Goal: Task Accomplishment & Management: Complete application form

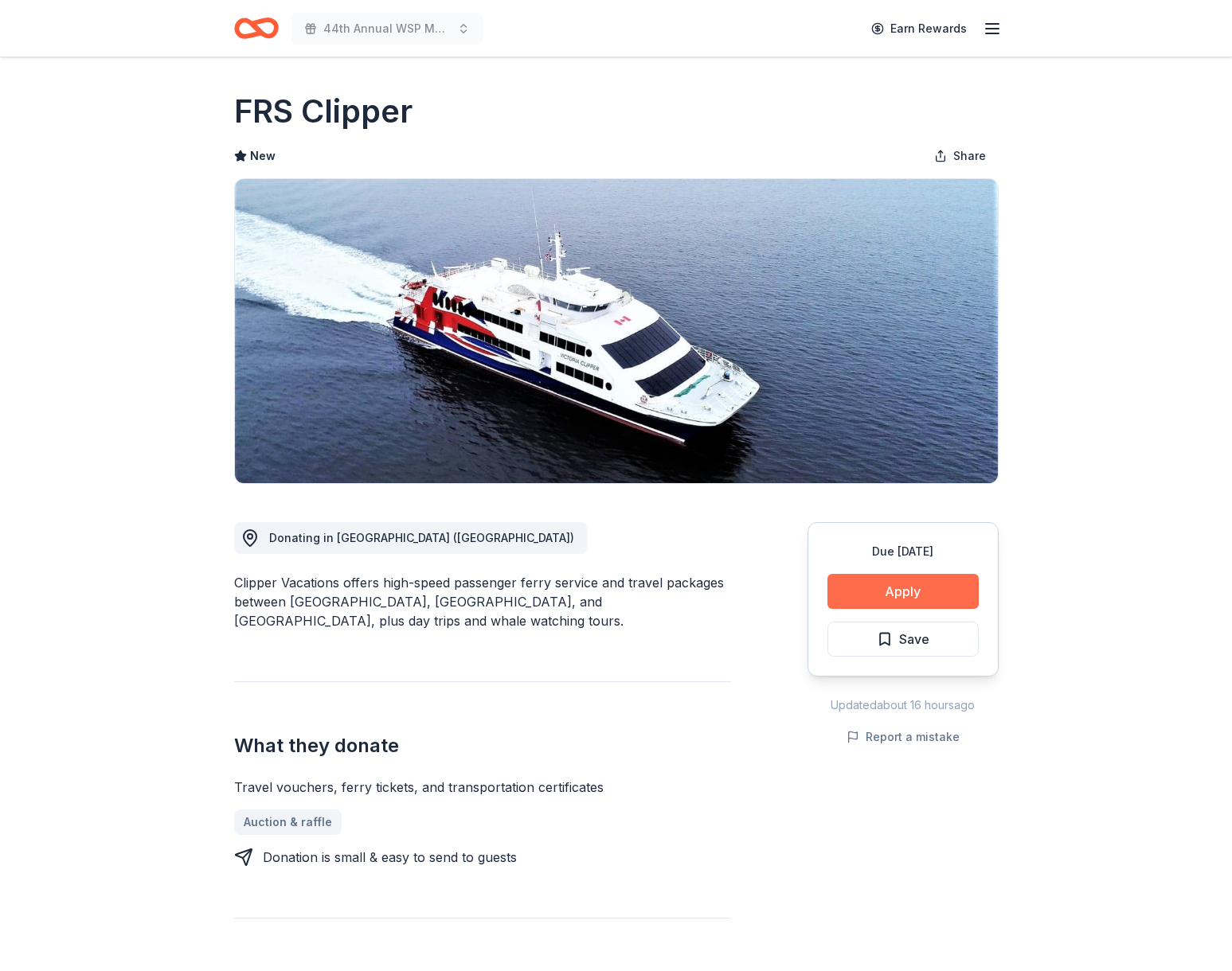
click at [922, 594] on button "Apply" at bounding box center [903, 591] width 152 height 35
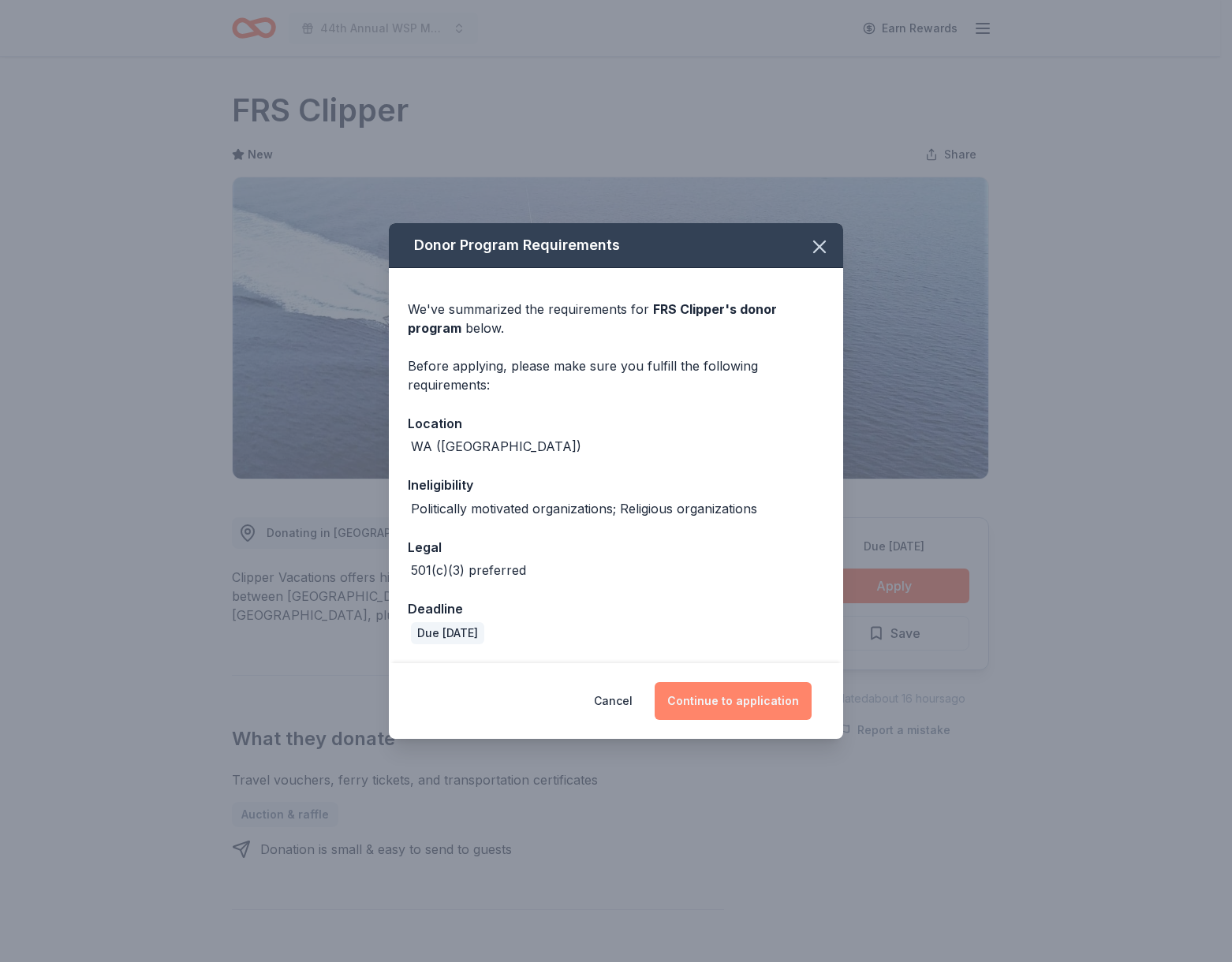
click at [718, 713] on button "Continue to application" at bounding box center [733, 701] width 157 height 38
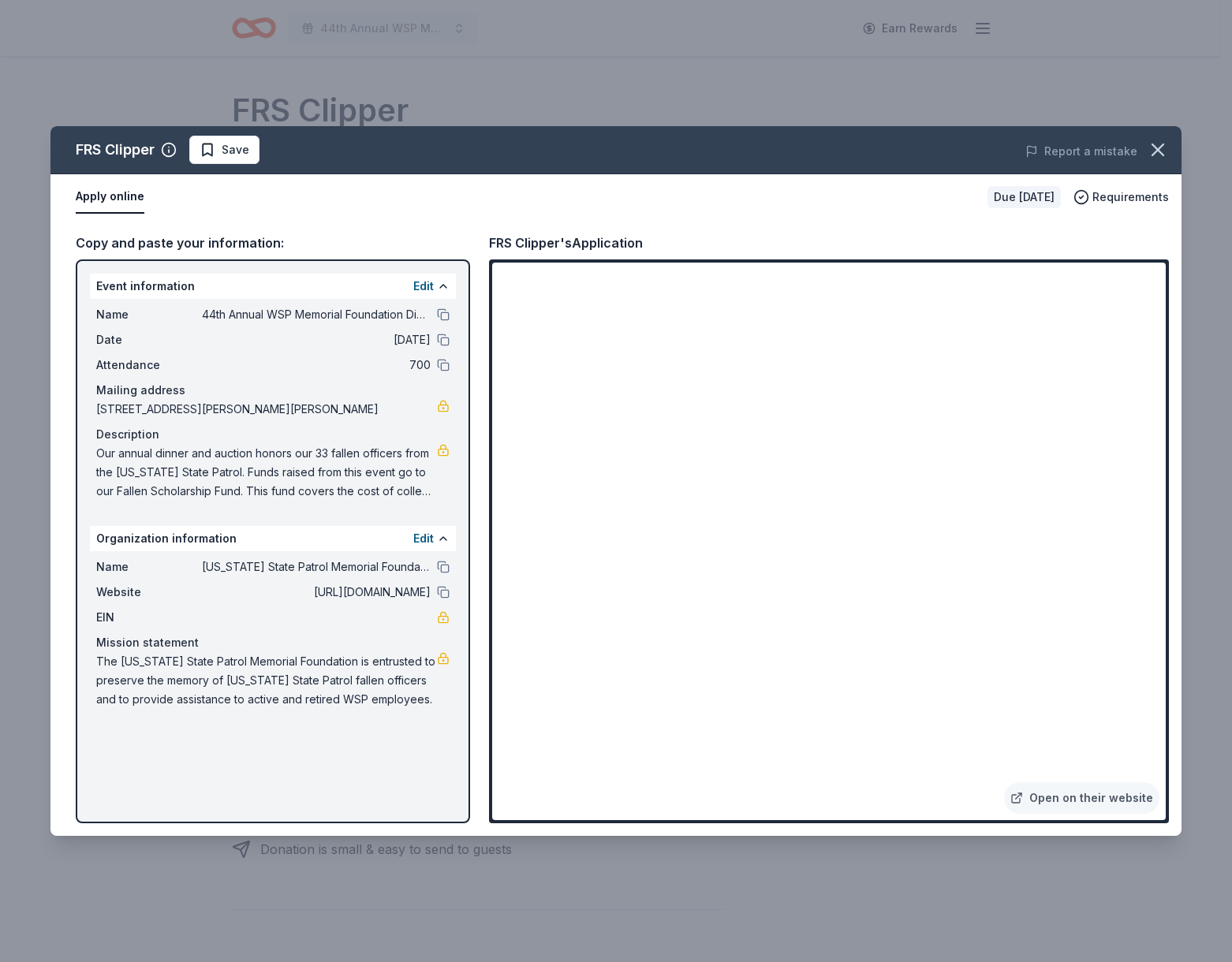
drag, startPoint x: 1153, startPoint y: 145, endPoint x: 1110, endPoint y: 120, distance: 49.7
click at [1110, 120] on div "FRS Clipper Save Report a mistake Apply online Due in 178 days Requirements Cop…" at bounding box center [616, 481] width 1232 height 962
click at [1154, 152] on icon "button" at bounding box center [1158, 150] width 11 height 11
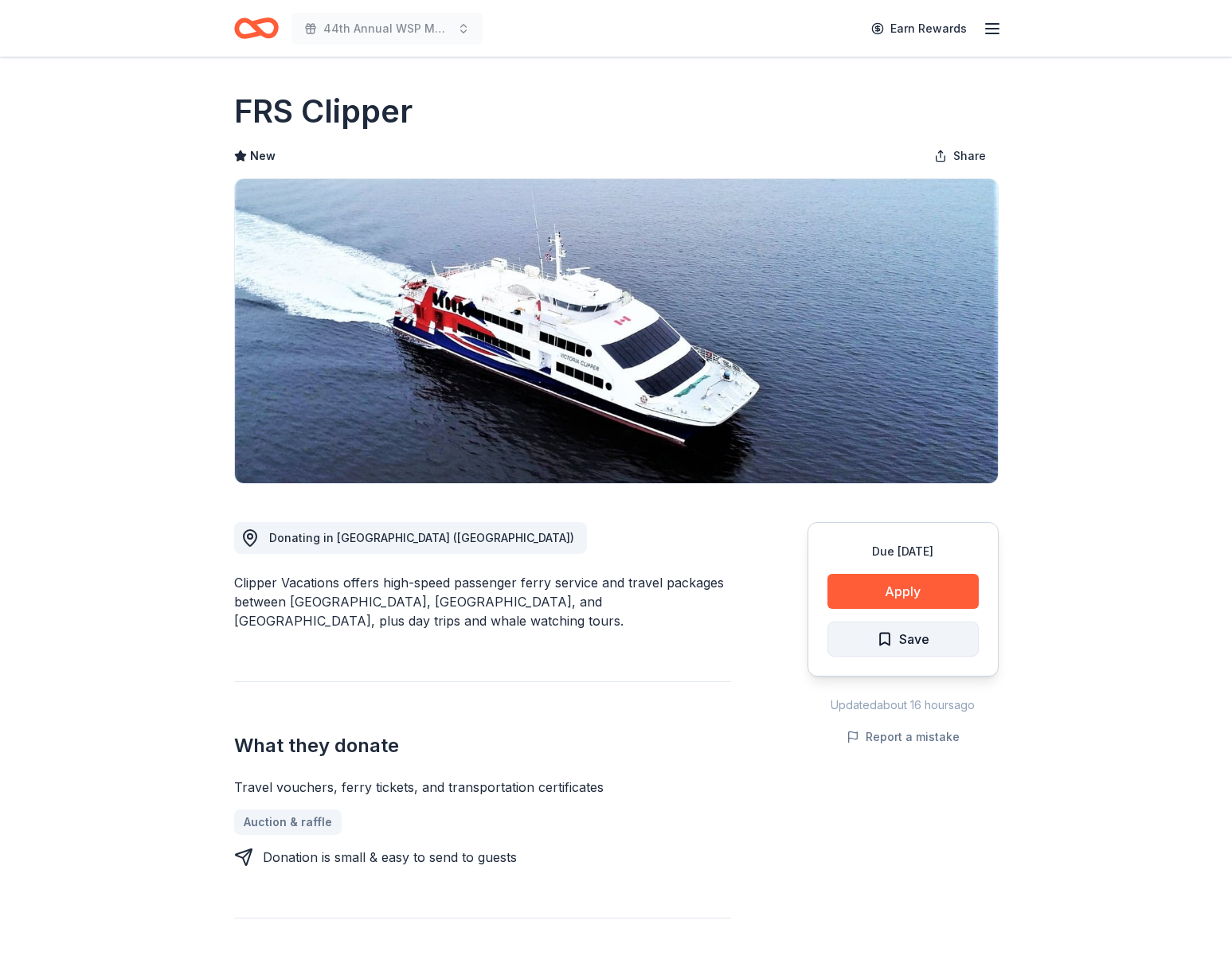
click at [919, 645] on span "Save" at bounding box center [914, 640] width 30 height 21
click at [251, 32] on icon "Home" at bounding box center [257, 28] width 45 height 37
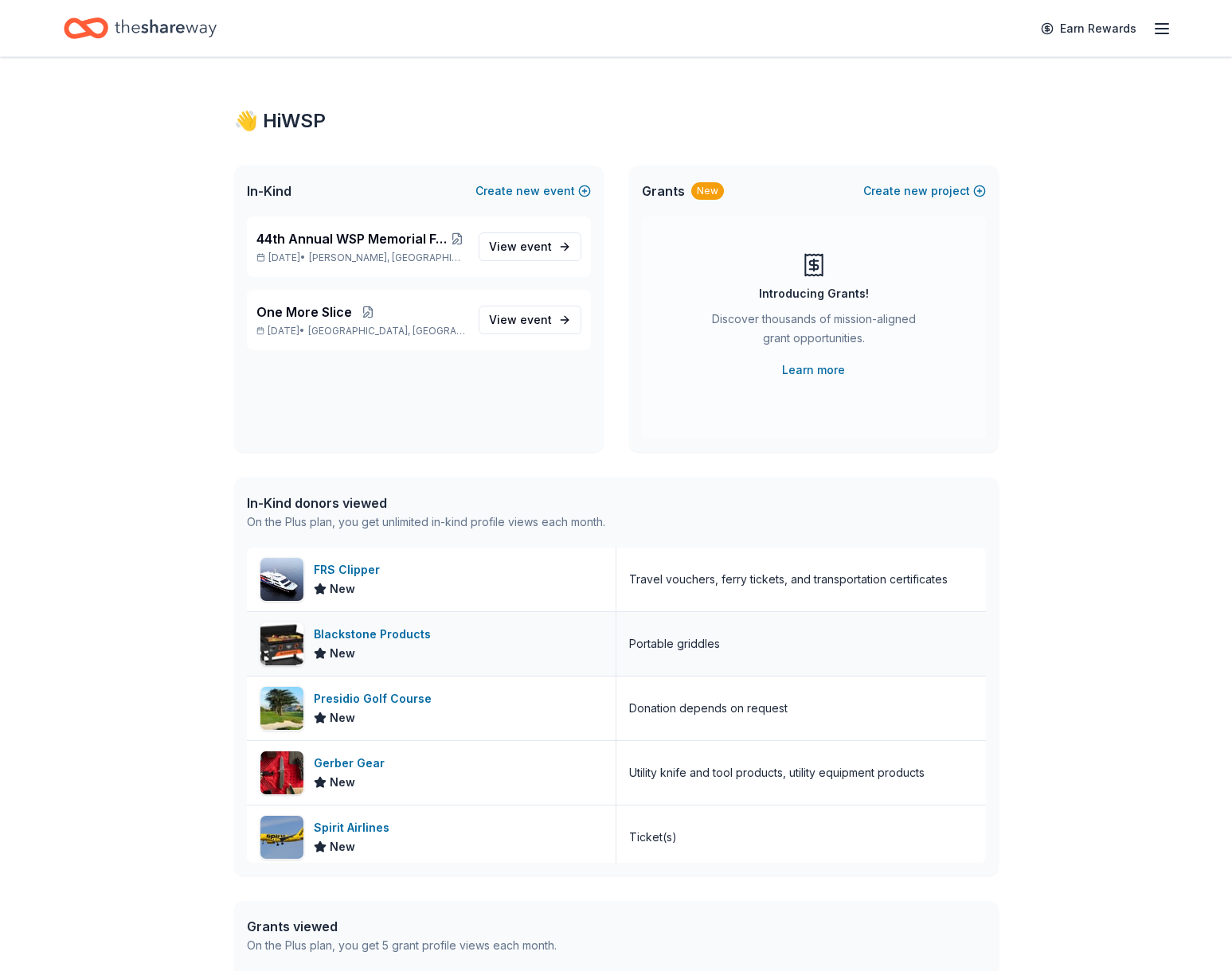
click at [391, 630] on div "Blackstone Products" at bounding box center [375, 635] width 124 height 19
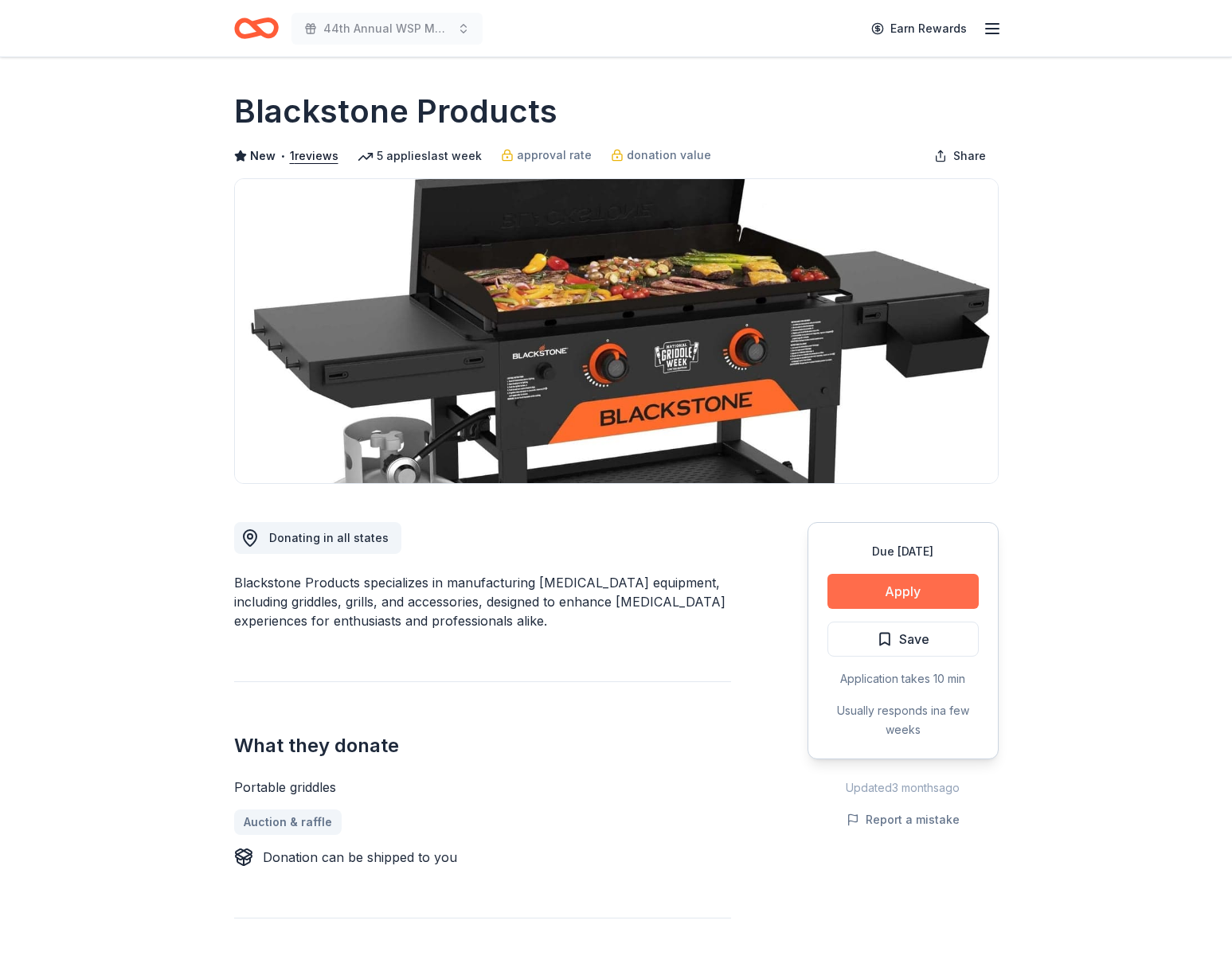
click at [892, 588] on button "Apply" at bounding box center [903, 591] width 152 height 35
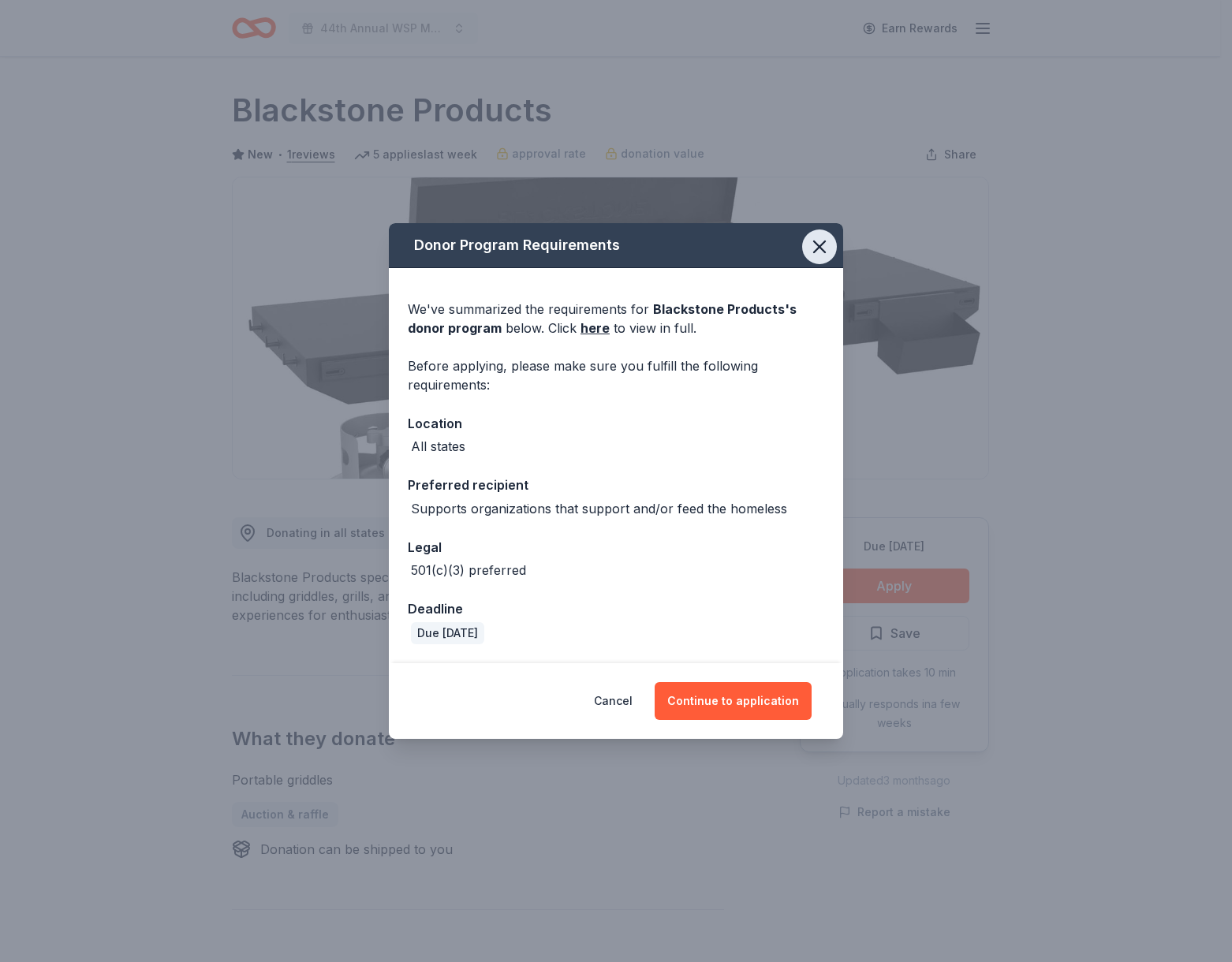
click at [818, 245] on icon "button" at bounding box center [820, 247] width 11 height 11
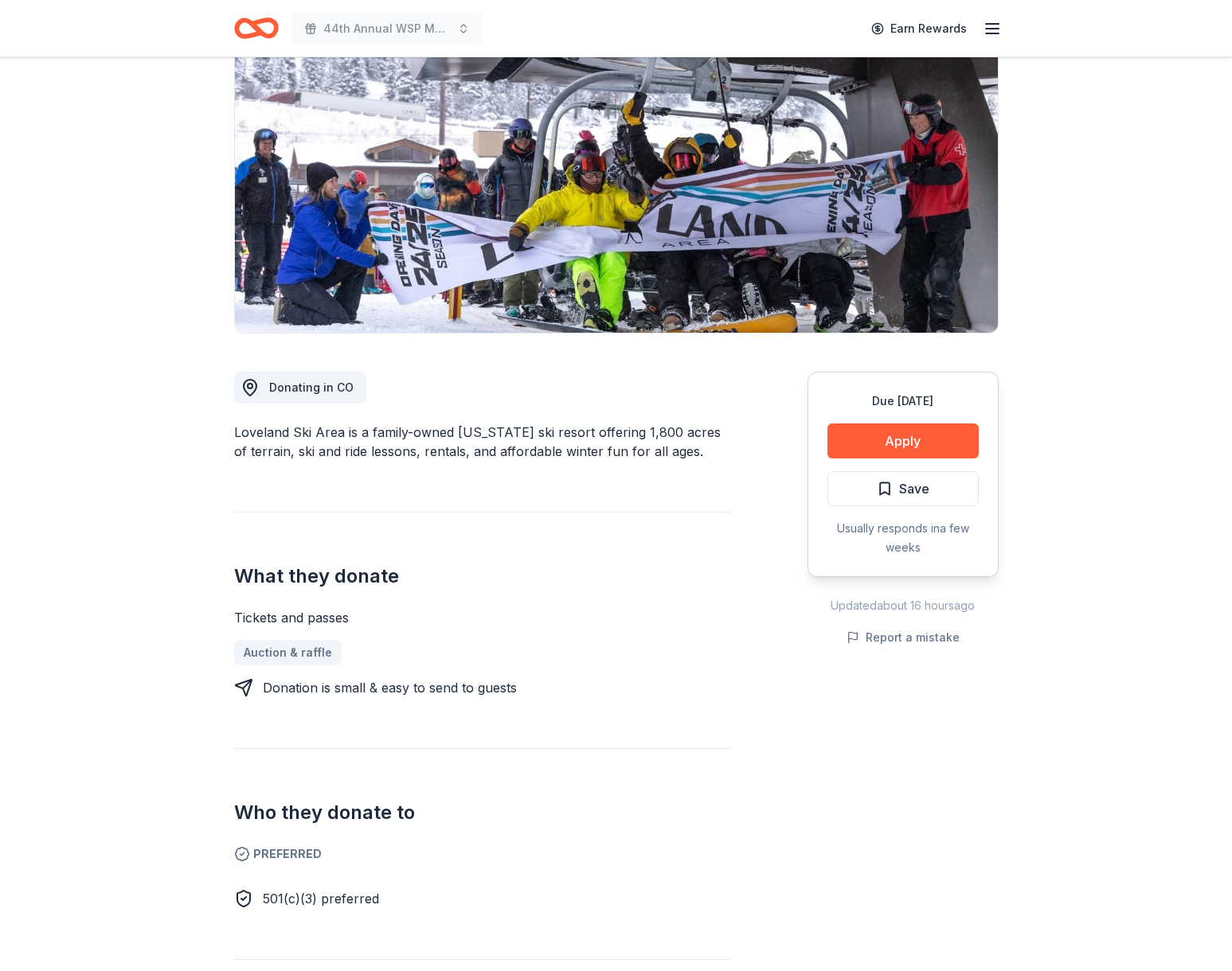
scroll to position [156, 0]
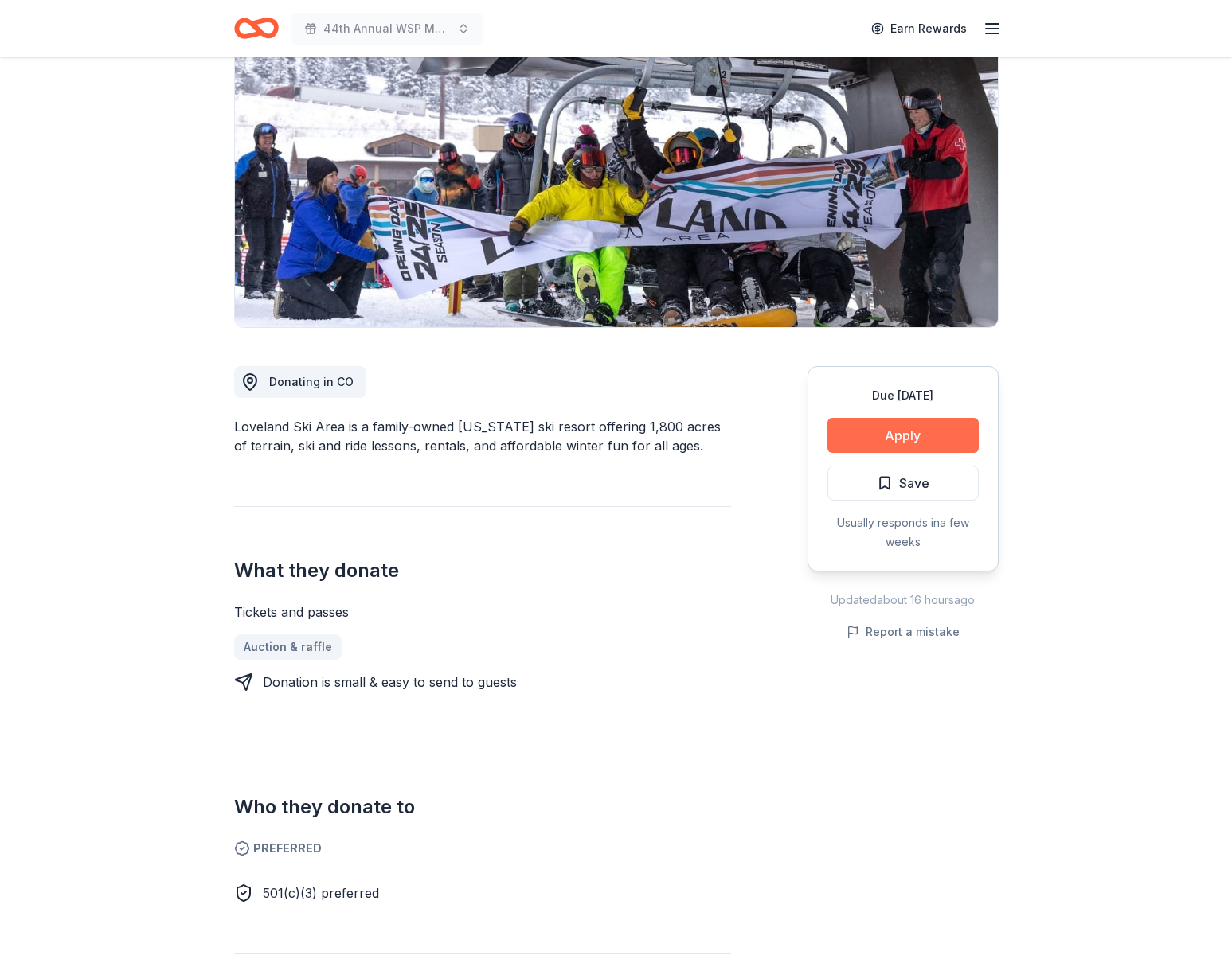
click at [907, 434] on button "Apply" at bounding box center [903, 434] width 152 height 35
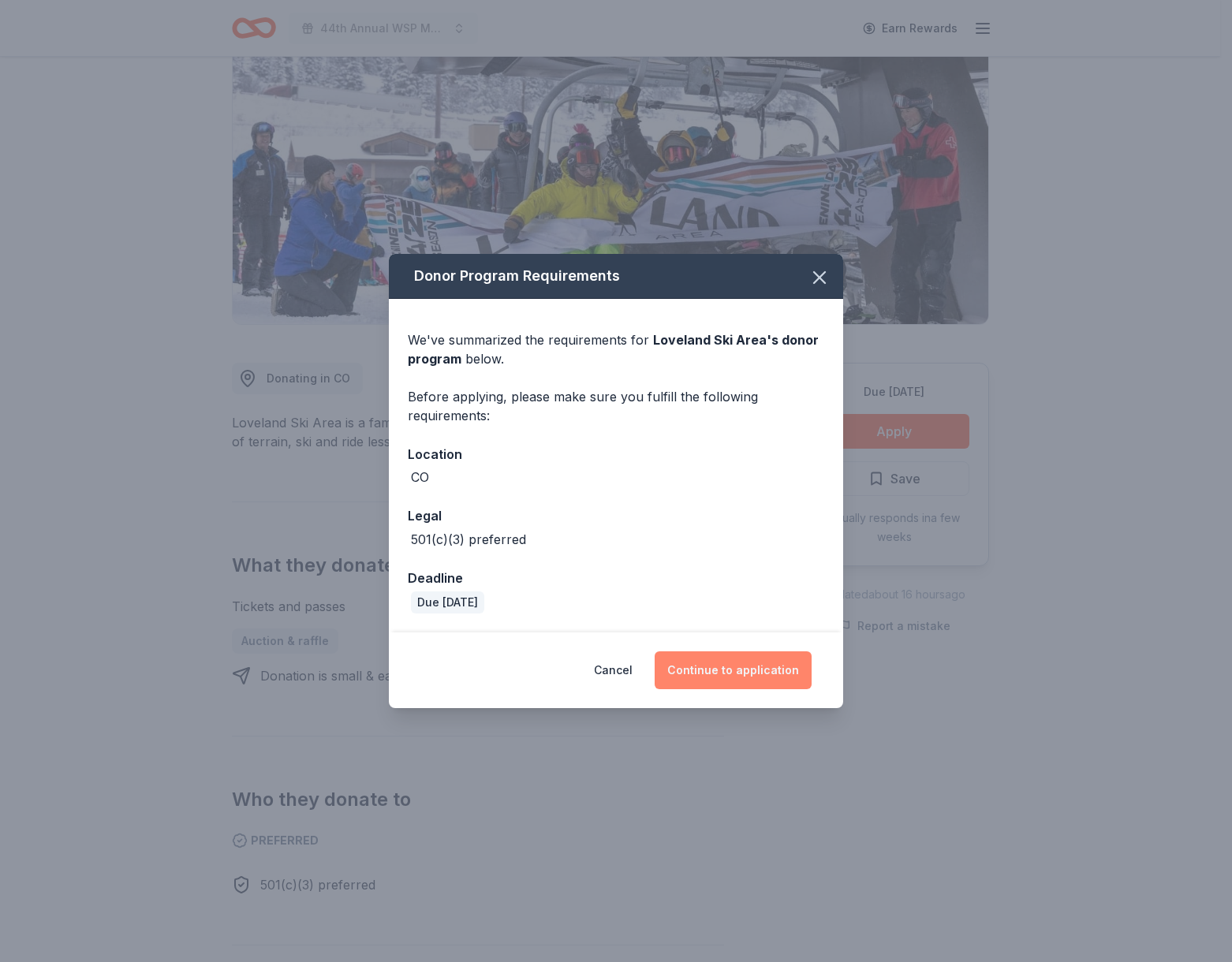
click at [717, 677] on button "Continue to application" at bounding box center [733, 670] width 157 height 38
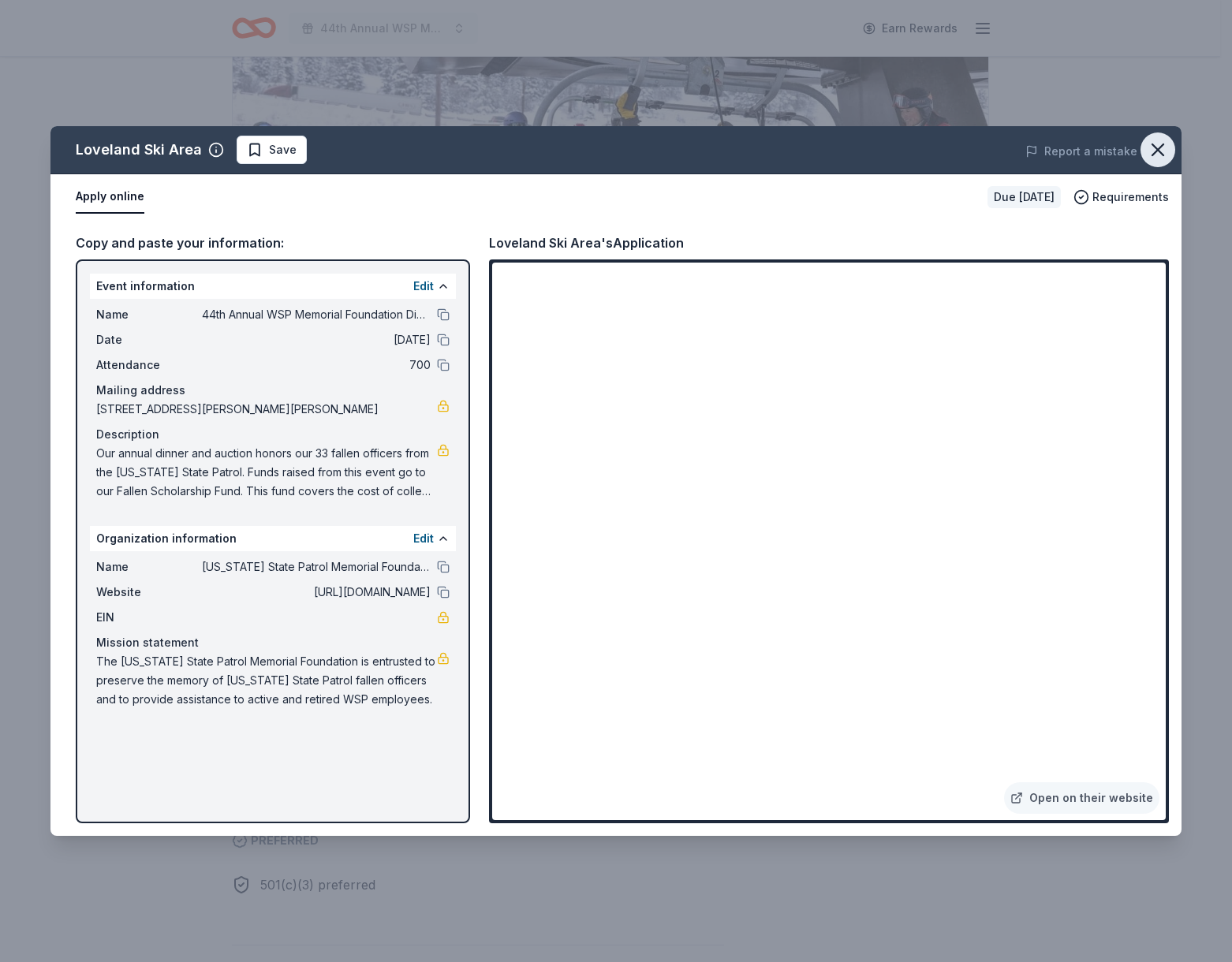
click at [1162, 146] on icon "button" at bounding box center [1158, 150] width 22 height 22
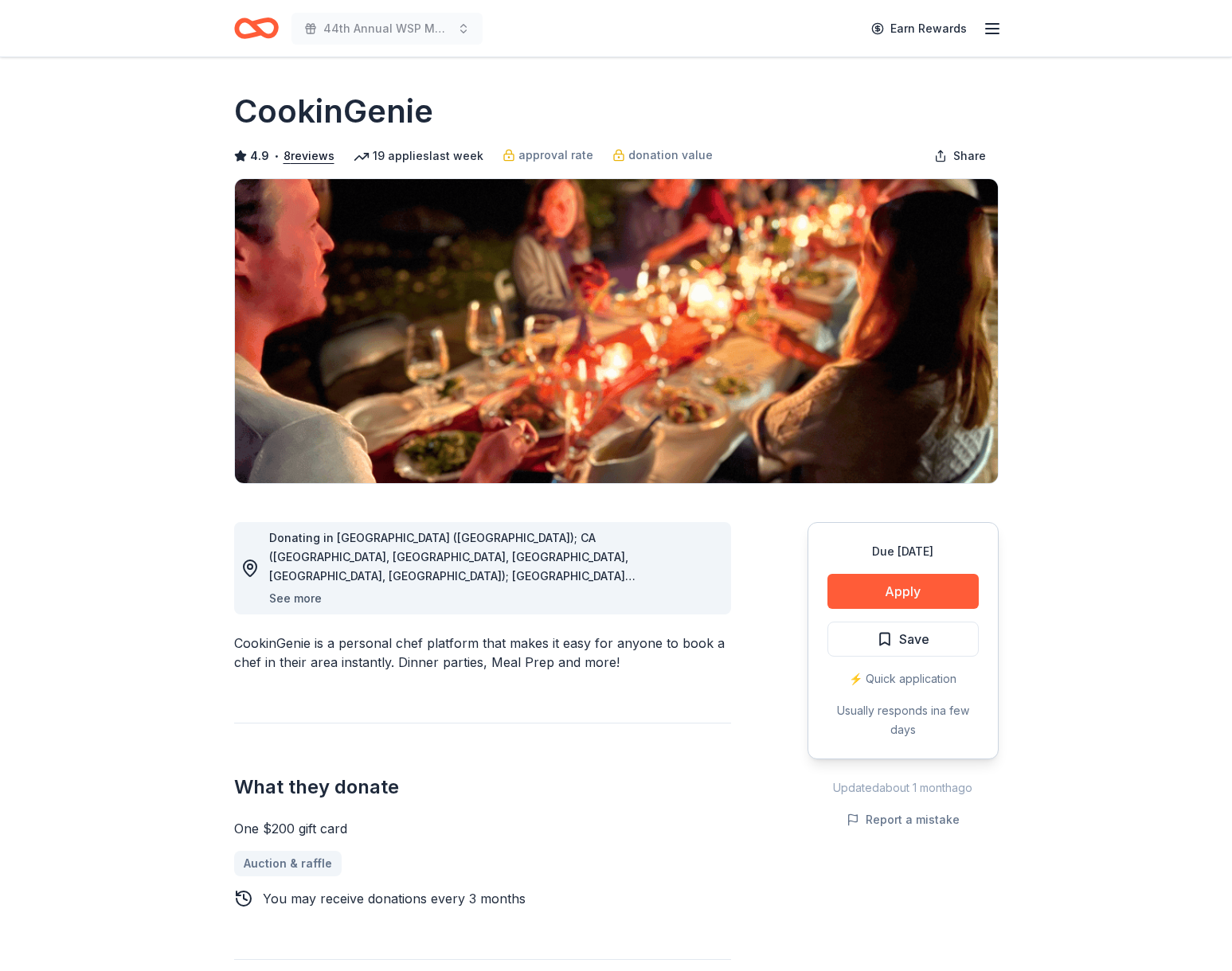
click at [306, 598] on button "See more" at bounding box center [295, 598] width 52 height 19
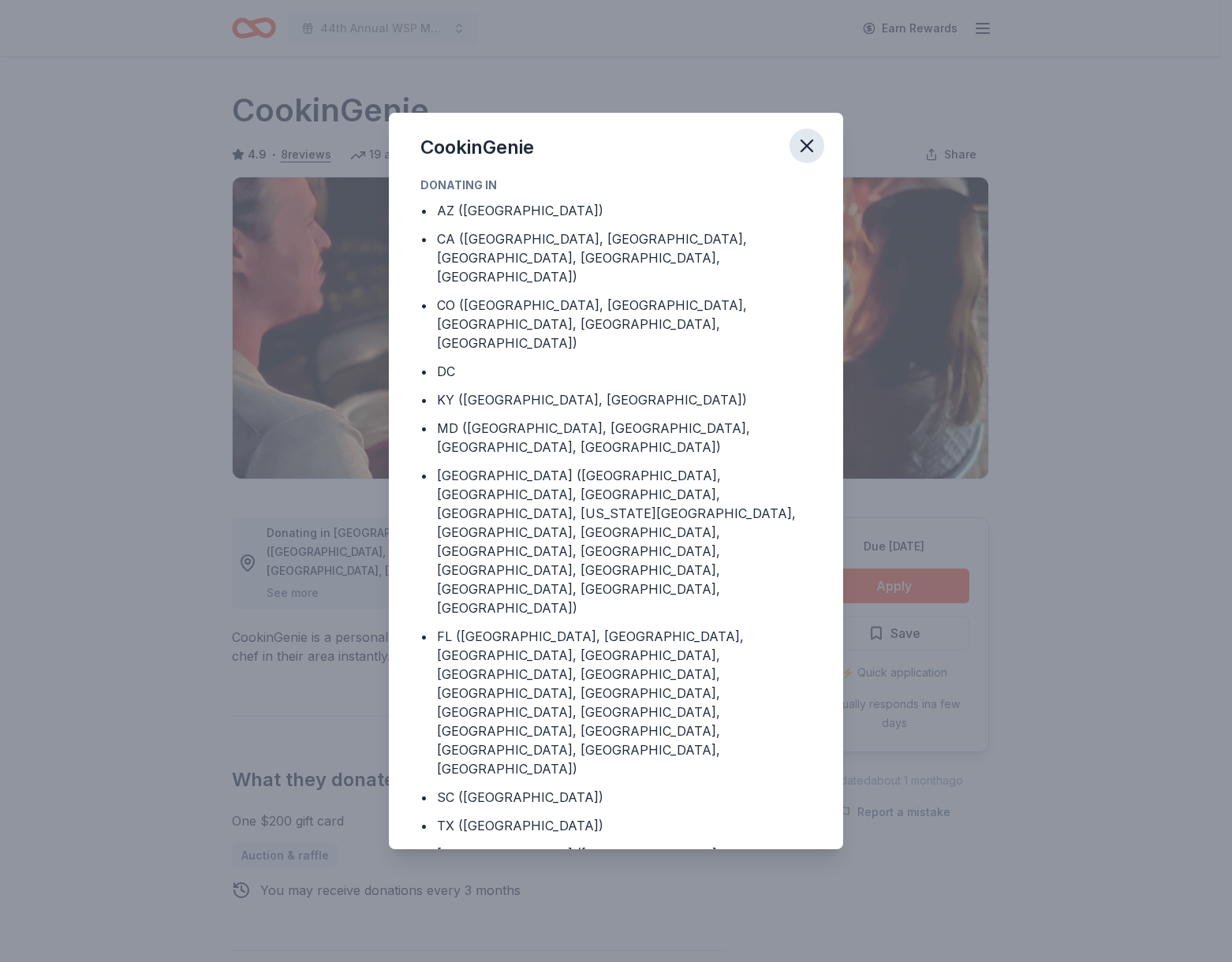
click at [807, 151] on icon "button" at bounding box center [807, 146] width 11 height 11
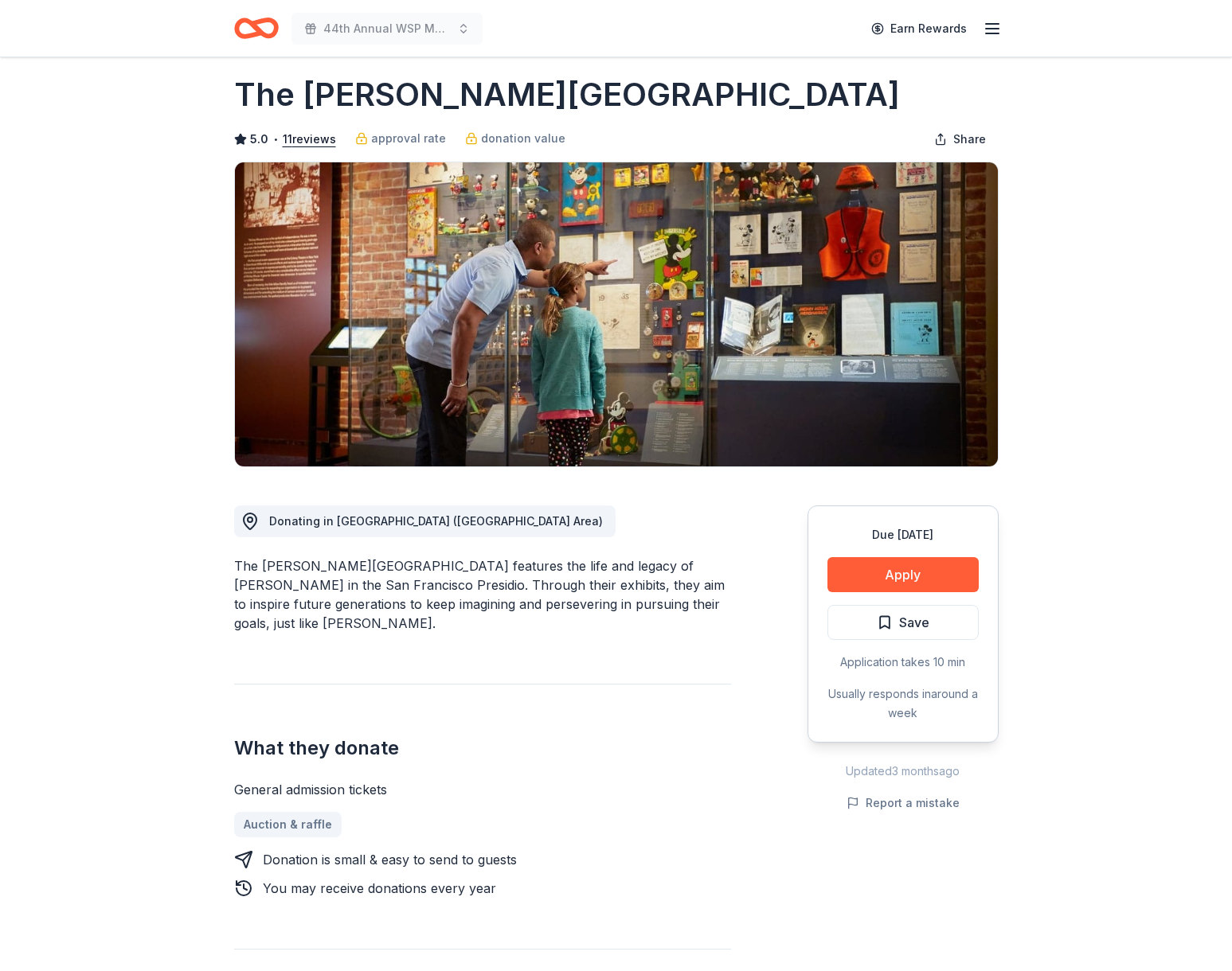
scroll to position [20, 0]
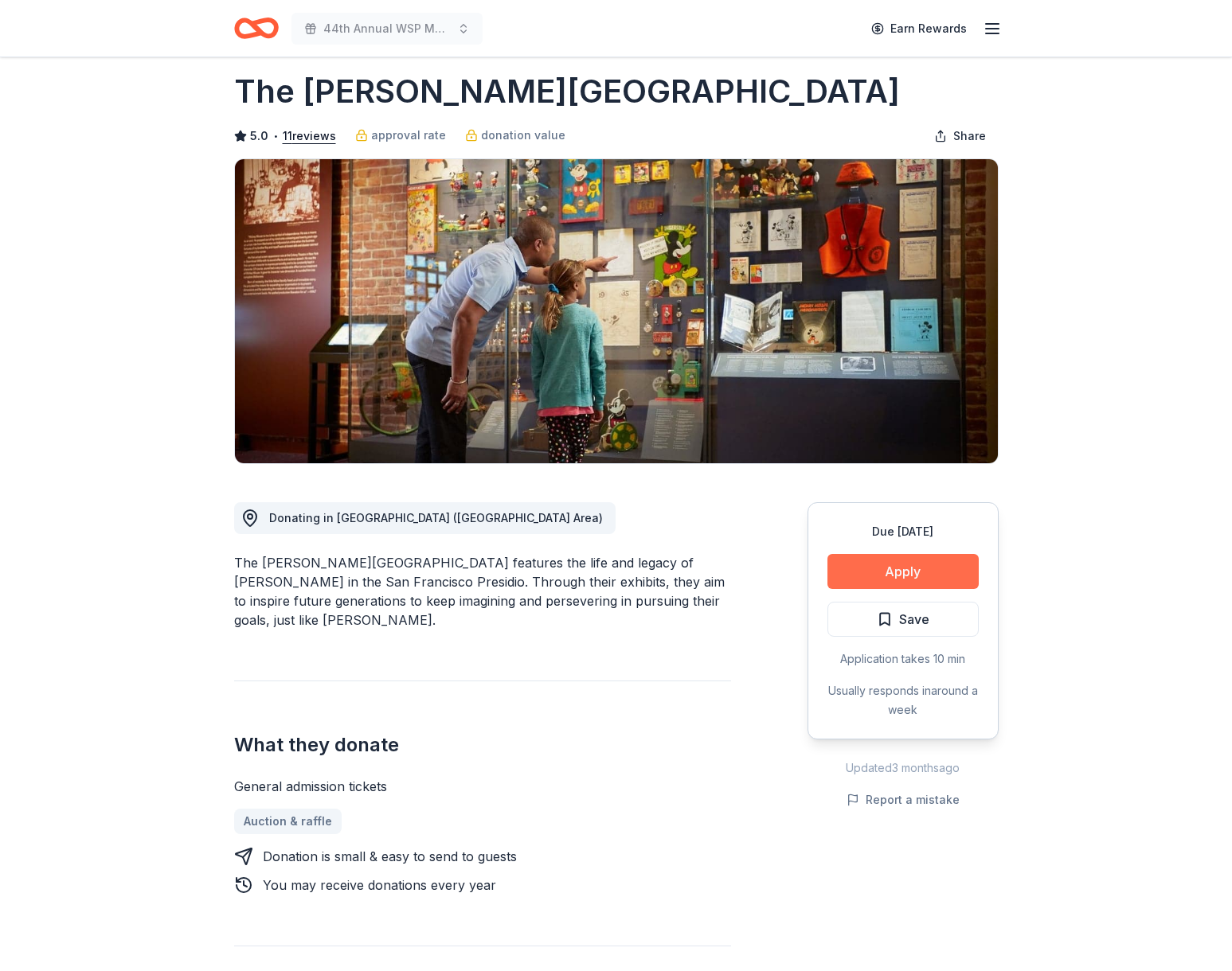
click at [937, 581] on button "Apply" at bounding box center [903, 571] width 152 height 35
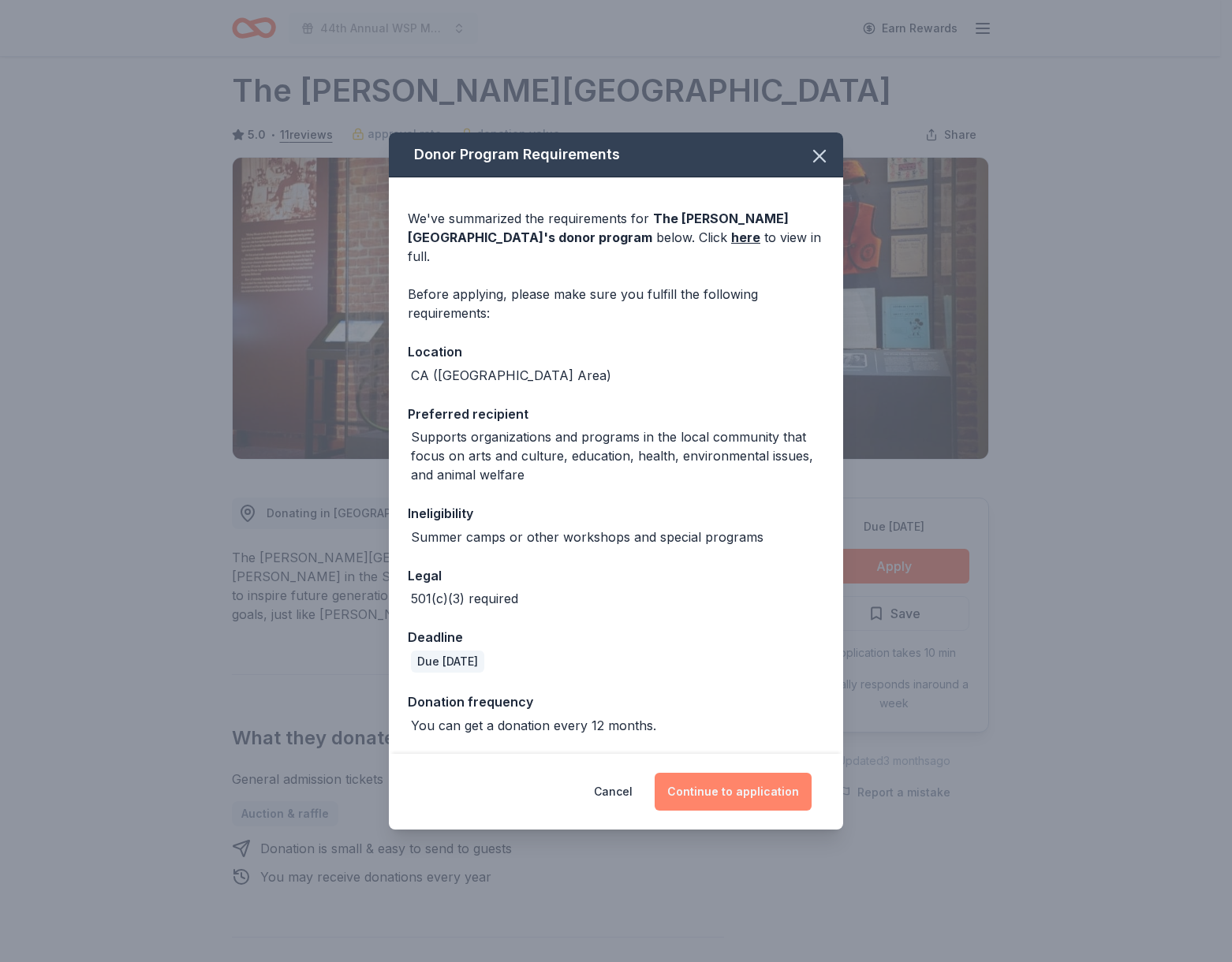
click at [694, 777] on button "Continue to application" at bounding box center [733, 791] width 157 height 38
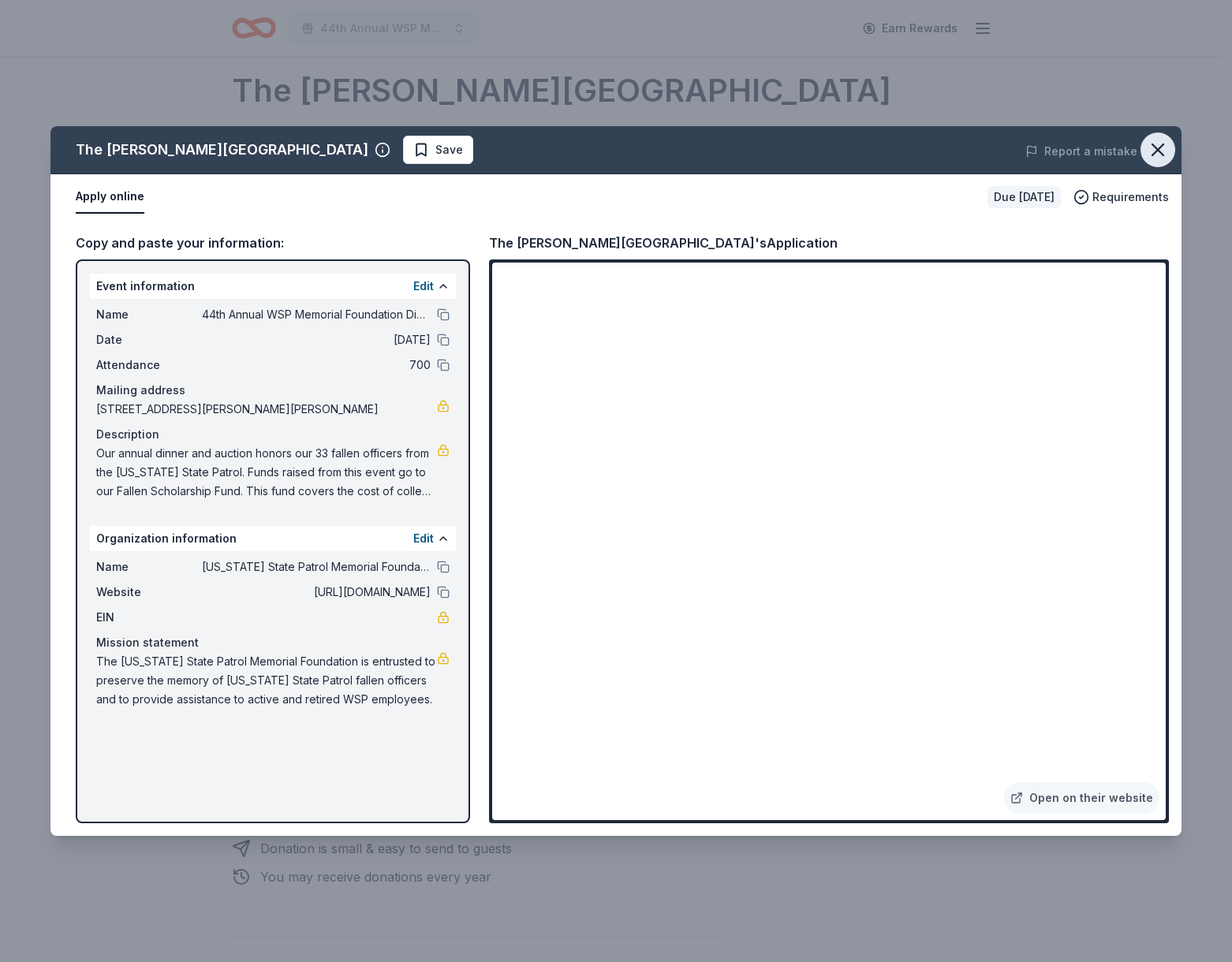
click at [1158, 156] on icon "button" at bounding box center [1158, 150] width 22 height 22
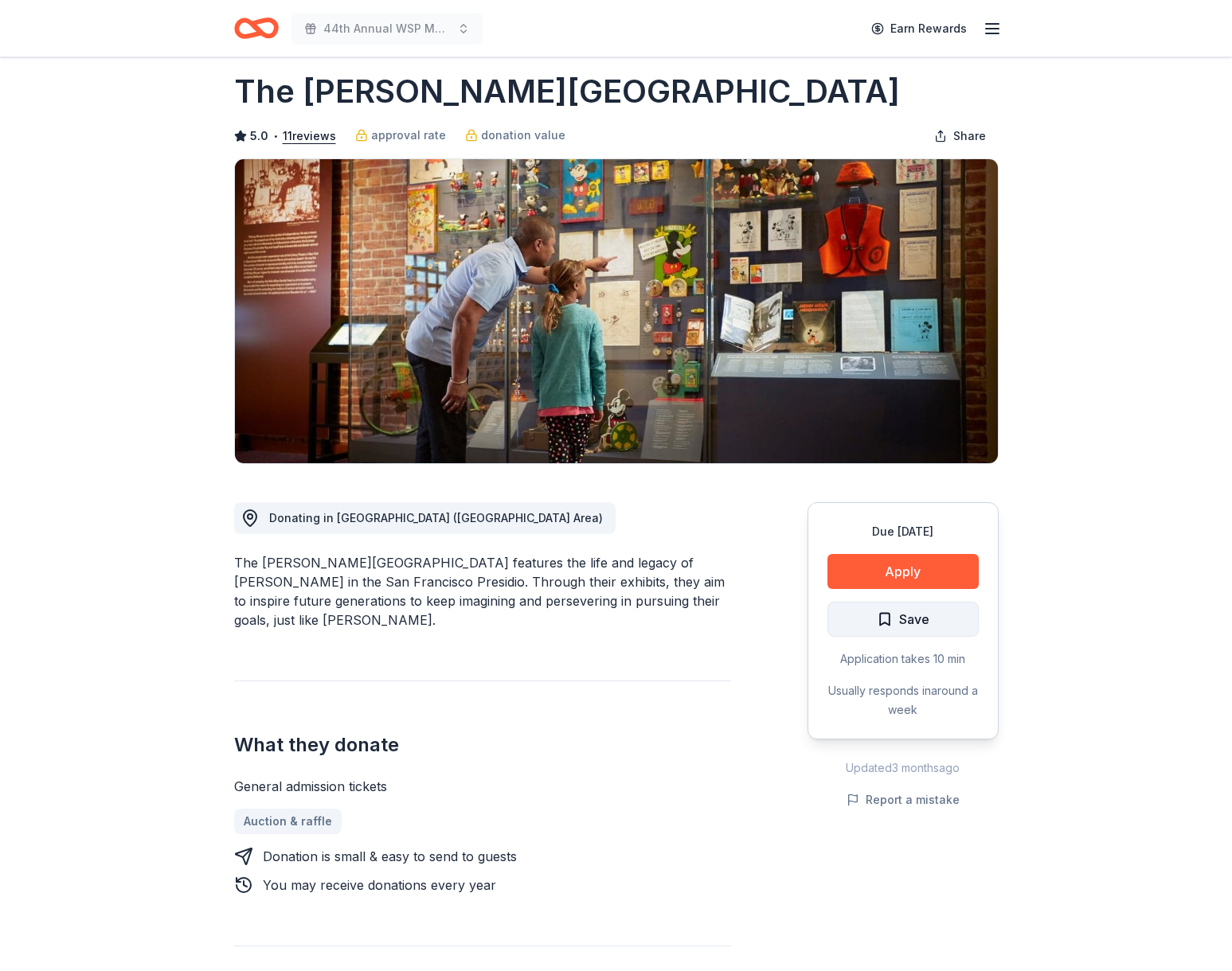
click at [939, 620] on button "Save" at bounding box center [903, 619] width 152 height 35
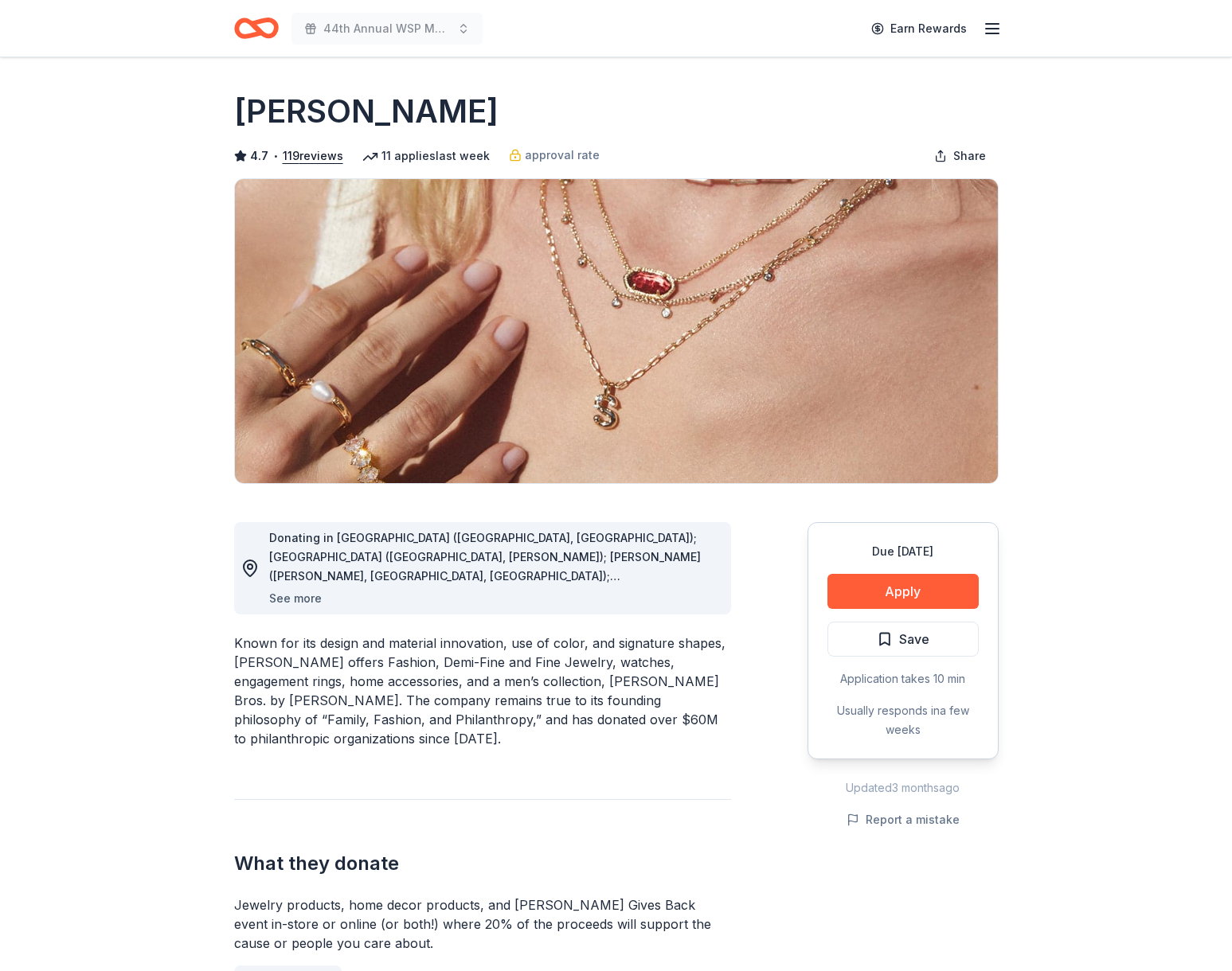
click at [306, 597] on button "See more" at bounding box center [295, 598] width 52 height 19
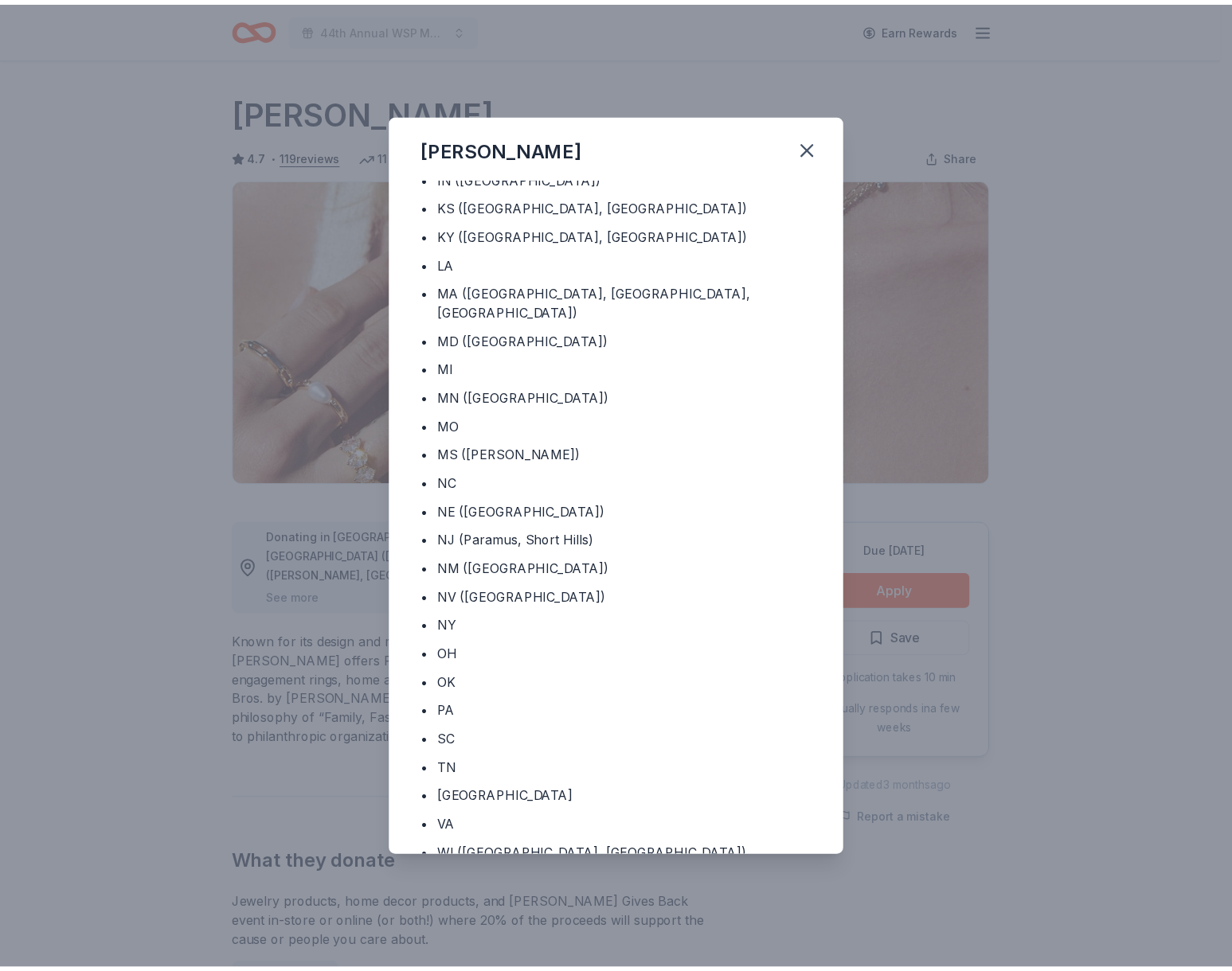
scroll to position [371, 0]
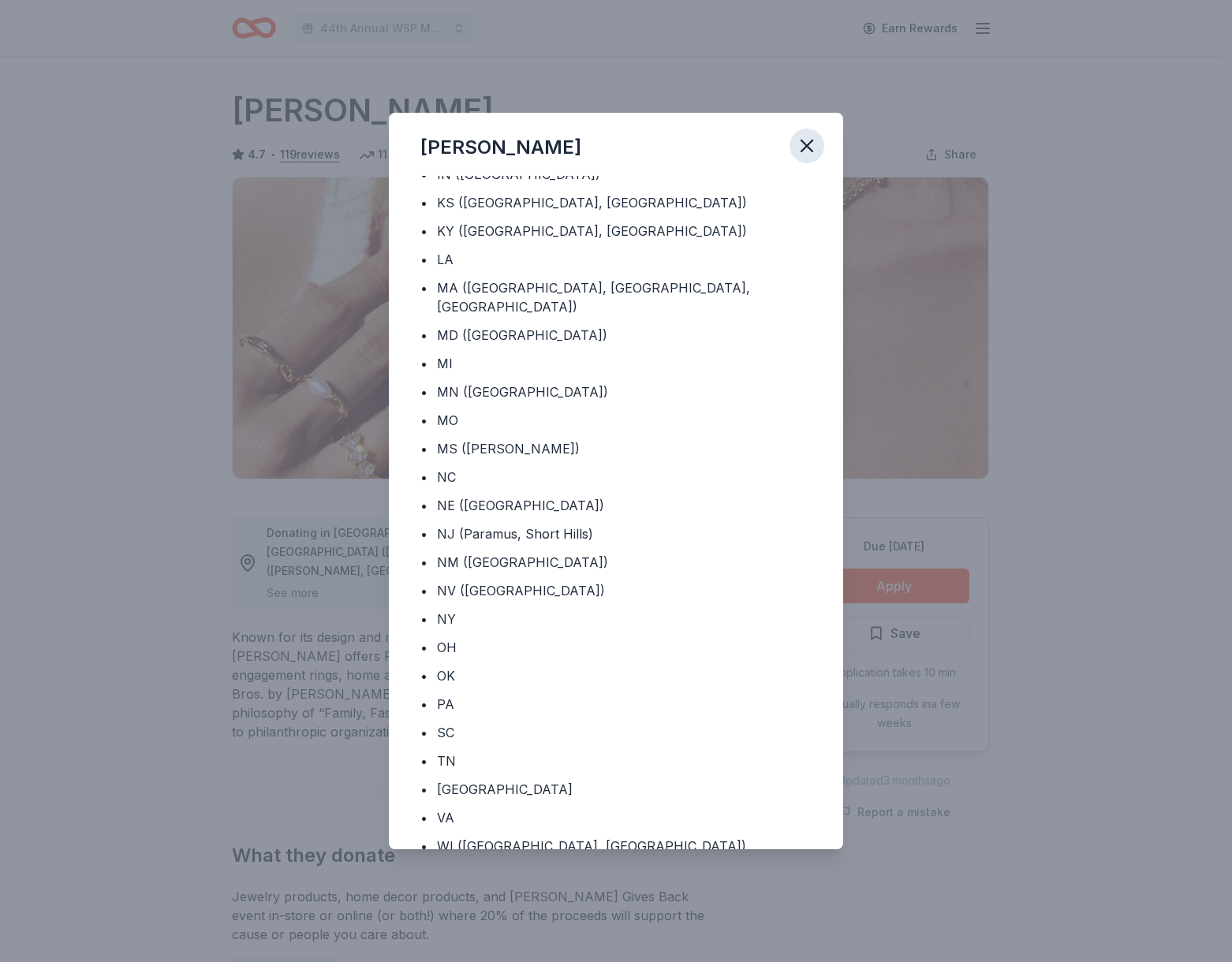
click at [802, 143] on icon "button" at bounding box center [807, 146] width 22 height 22
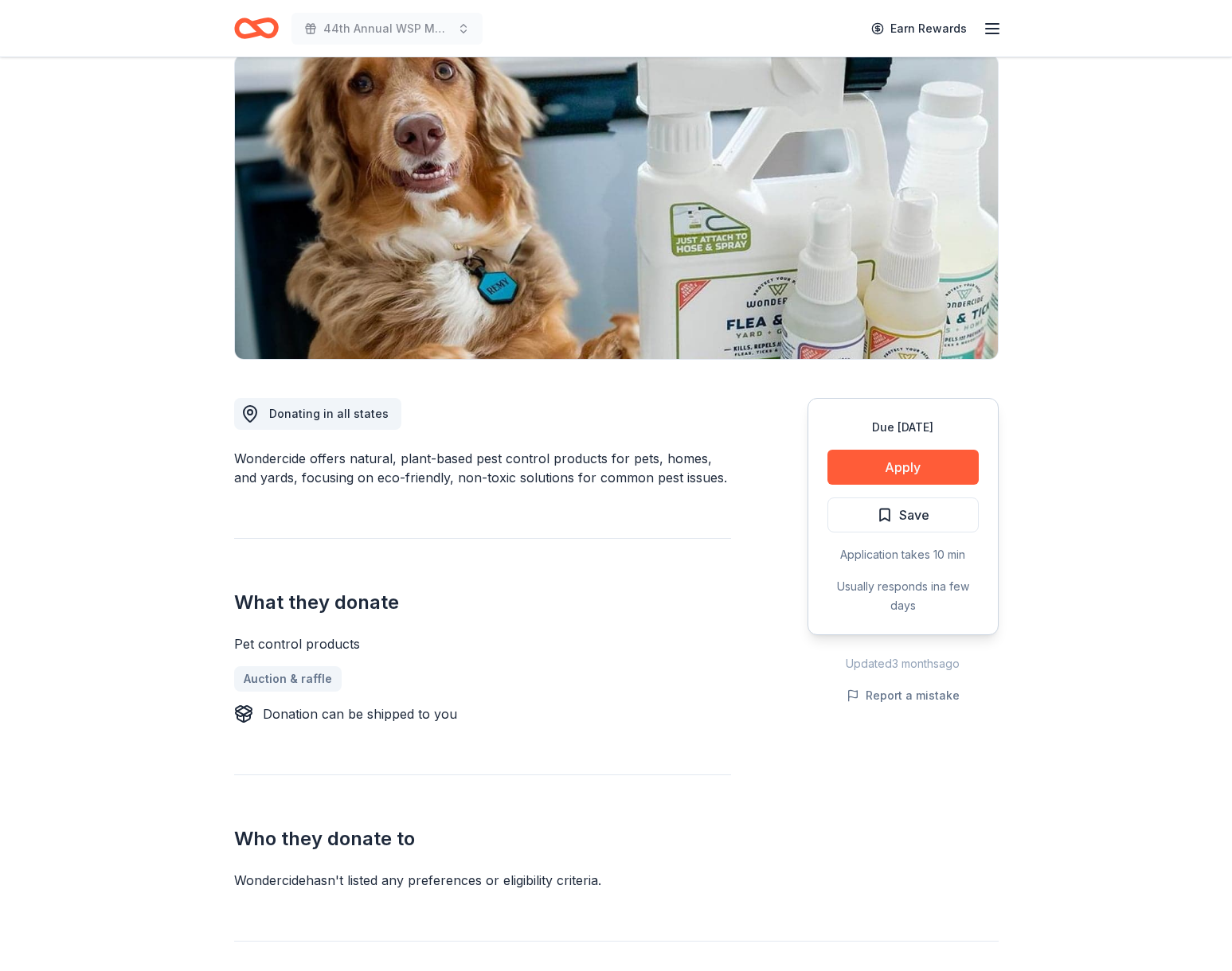
scroll to position [136, 0]
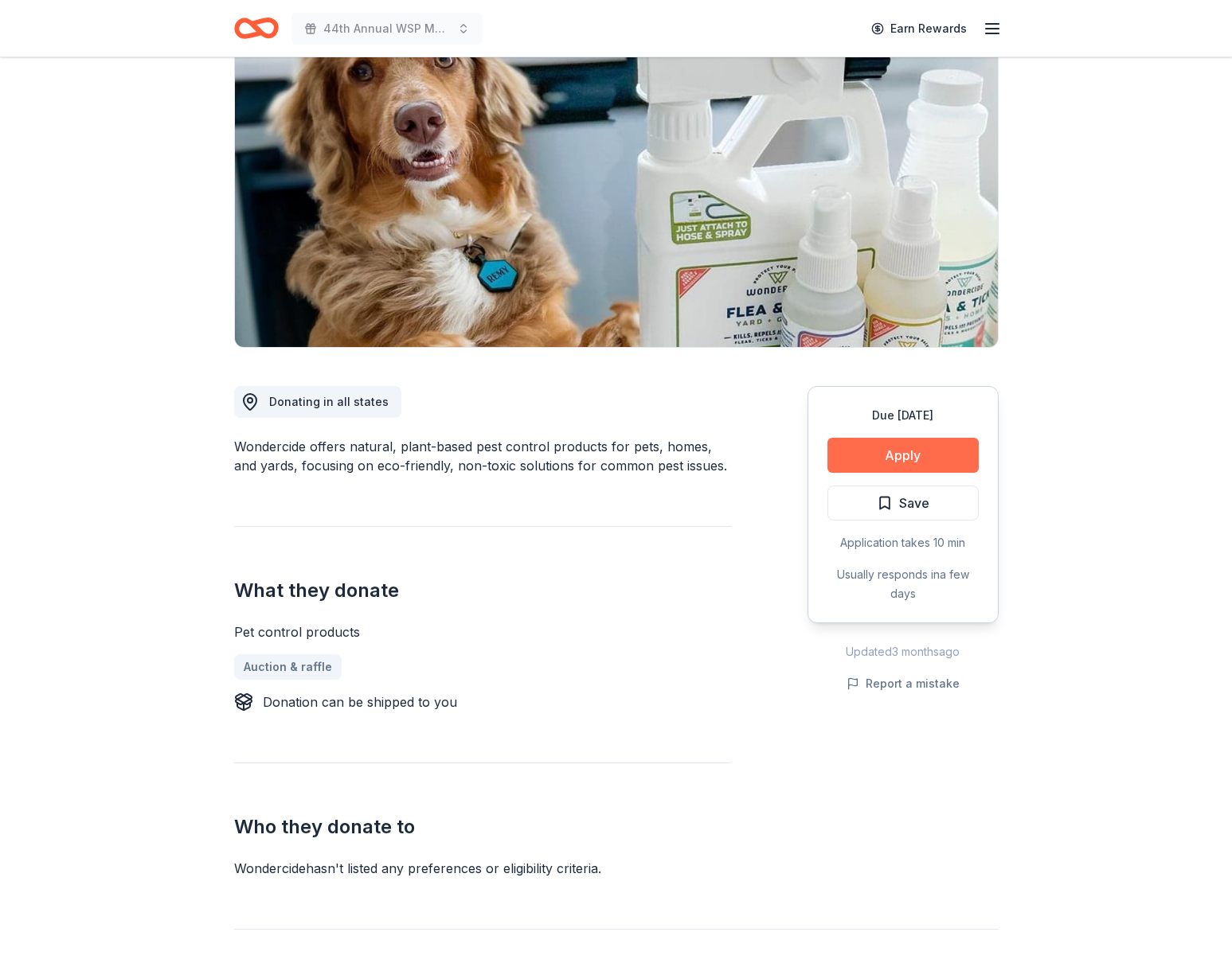
click at [939, 464] on button "Apply" at bounding box center [903, 455] width 152 height 35
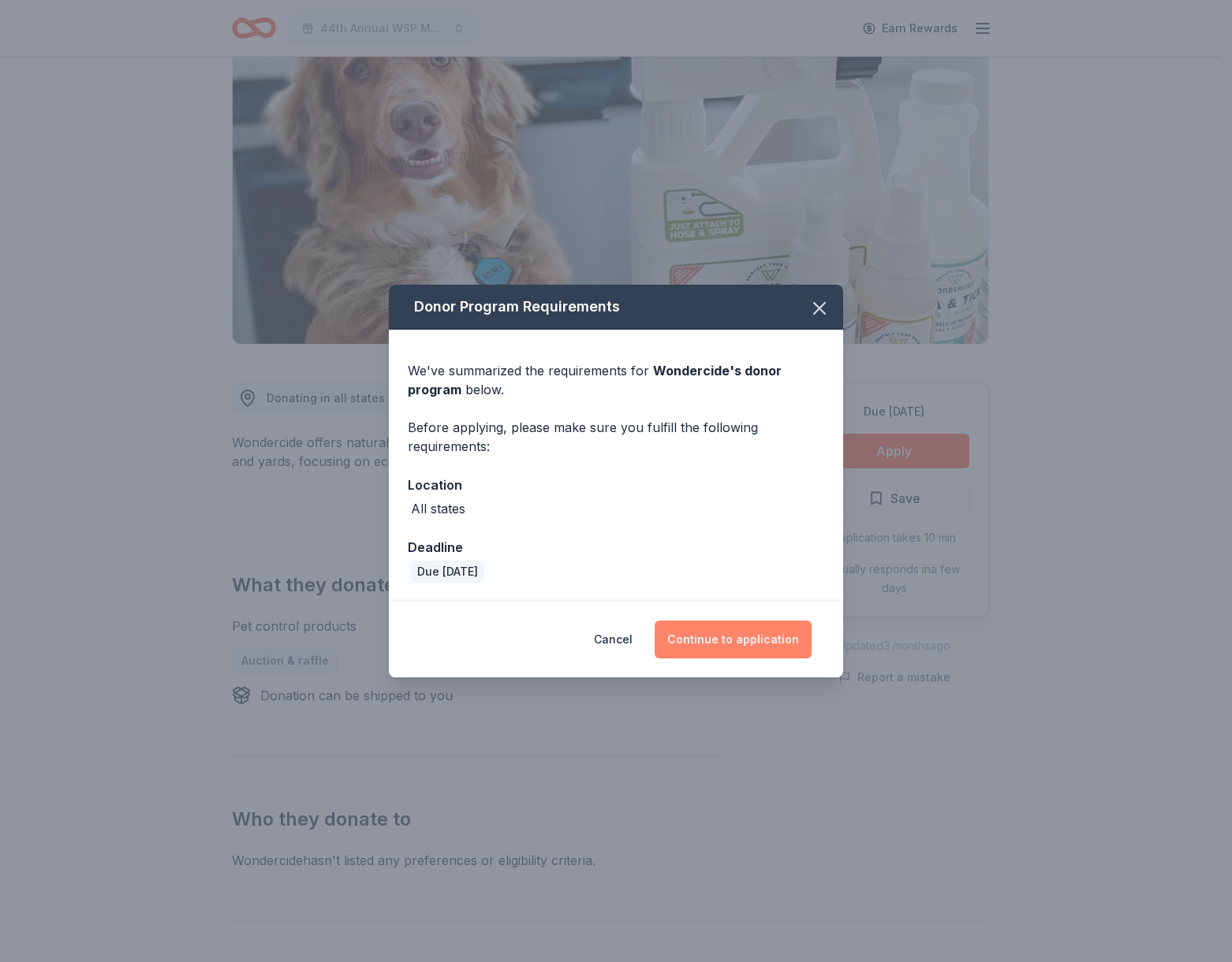
click at [719, 629] on button "Continue to application" at bounding box center [733, 639] width 157 height 38
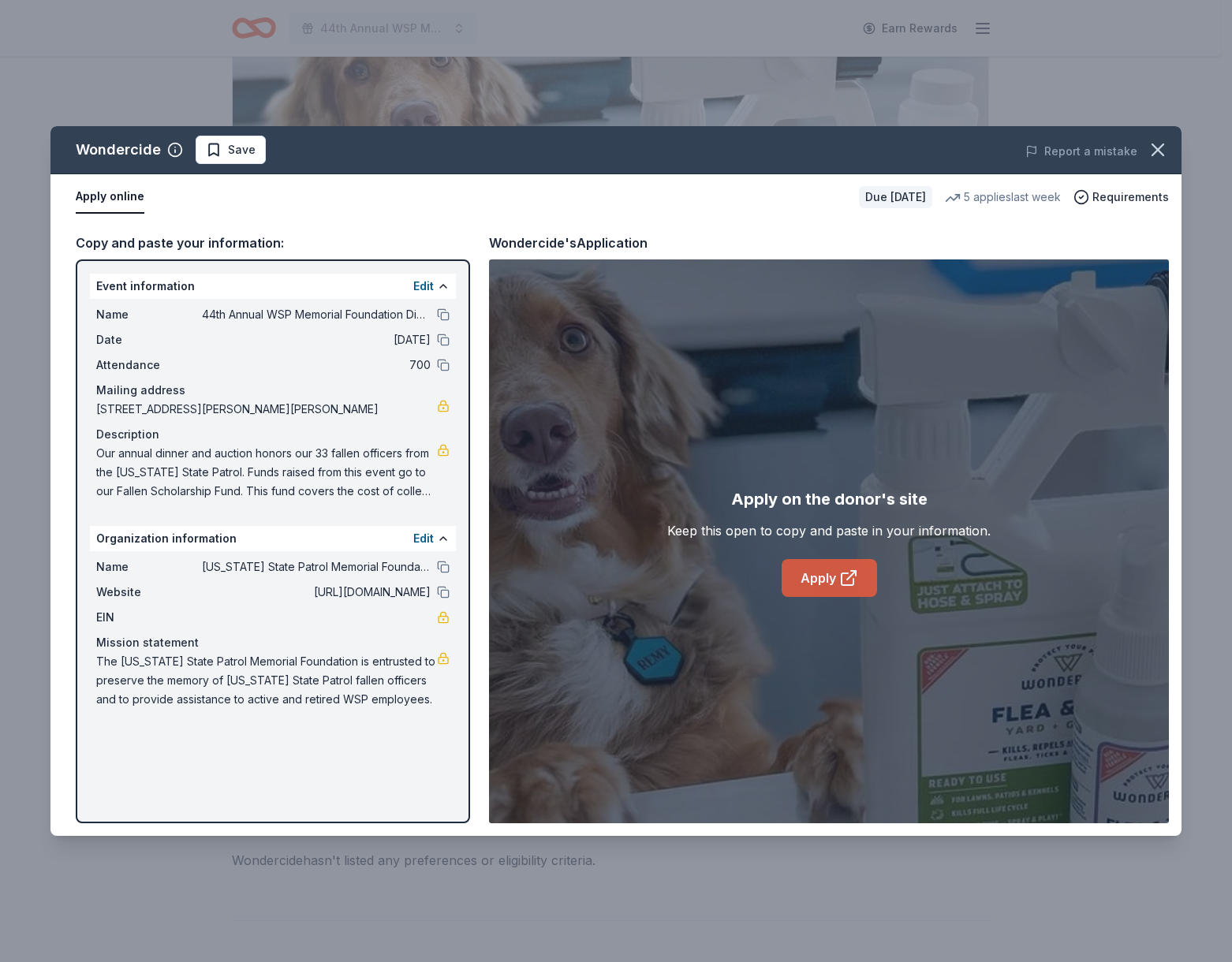
click at [822, 592] on link "Apply" at bounding box center [829, 578] width 96 height 38
click at [208, 156] on span "Save" at bounding box center [231, 149] width 50 height 19
click at [1161, 148] on icon "button" at bounding box center [1158, 150] width 11 height 11
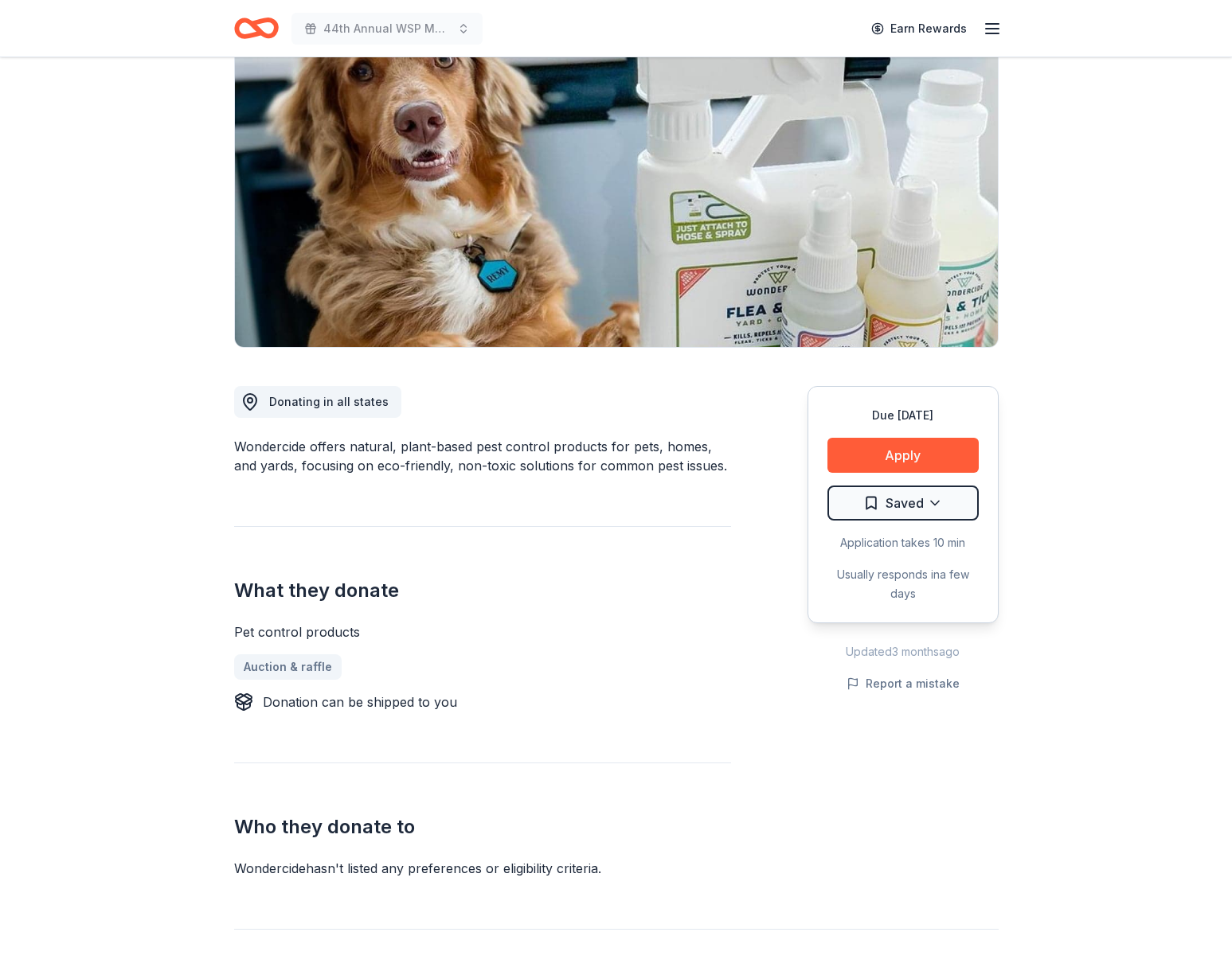
click at [245, 34] on icon "Home" at bounding box center [257, 28] width 45 height 37
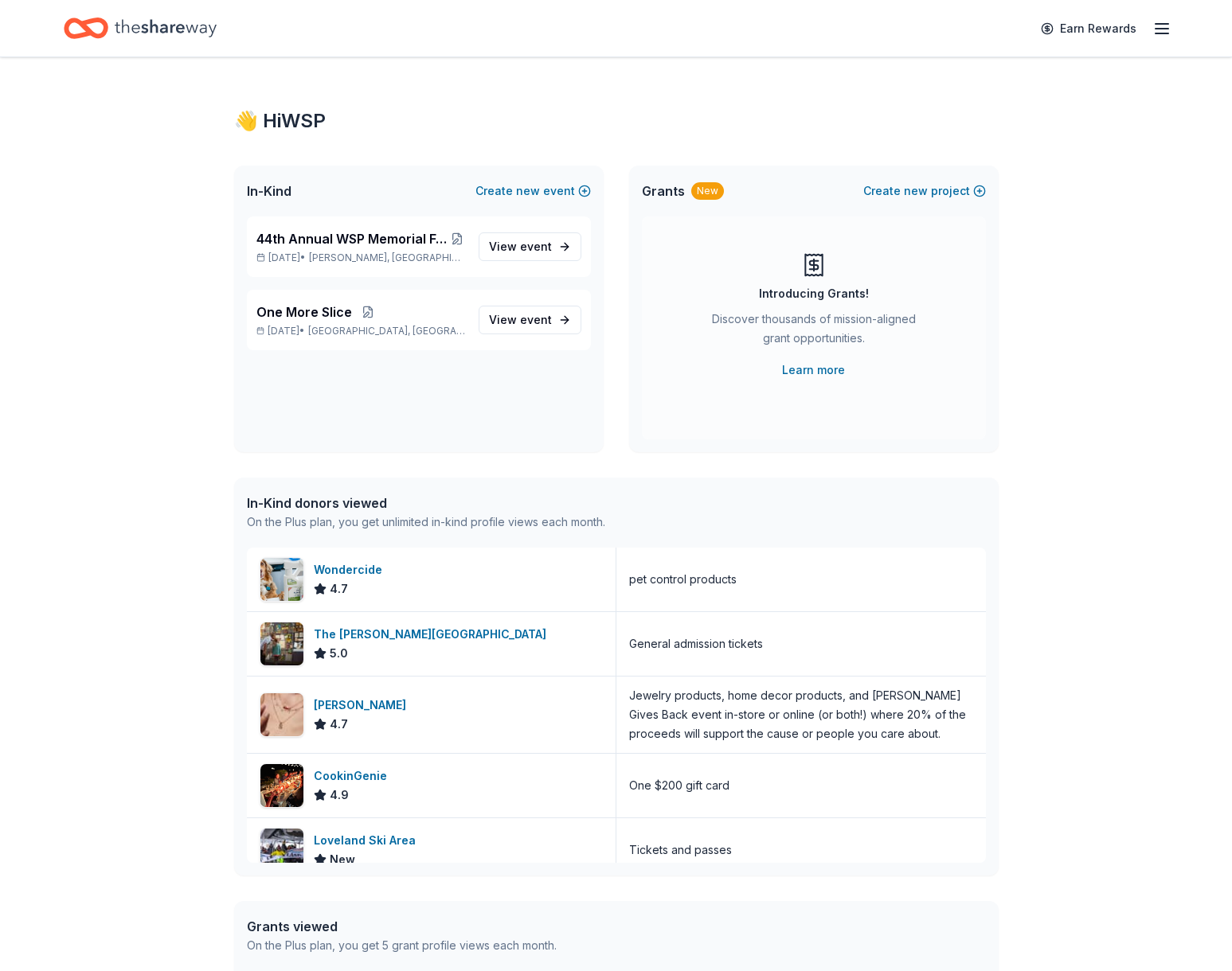
click at [86, 19] on icon "Home" at bounding box center [86, 28] width 45 height 37
click at [120, 30] on icon "Home" at bounding box center [165, 28] width 102 height 33
click at [337, 249] on div "44th Annual WSP Memorial Foundation Dinner & Auction Apr 11, 2026 • Prosser, WA" at bounding box center [361, 246] width 210 height 35
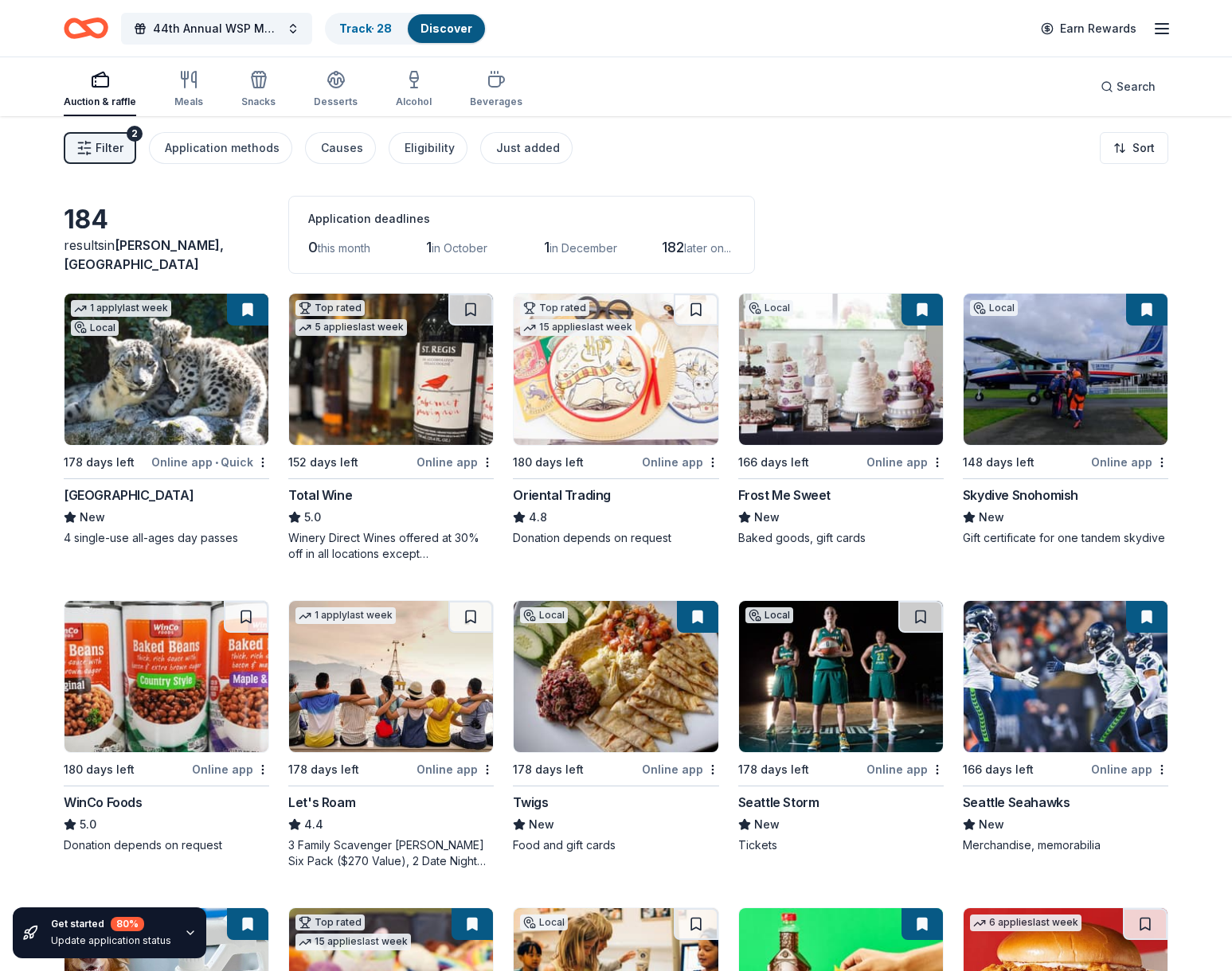
click at [355, 506] on div "Total Wine 5.0 Winery Direct Wines offered at 30% off in all locations except C…" at bounding box center [390, 524] width 205 height 77
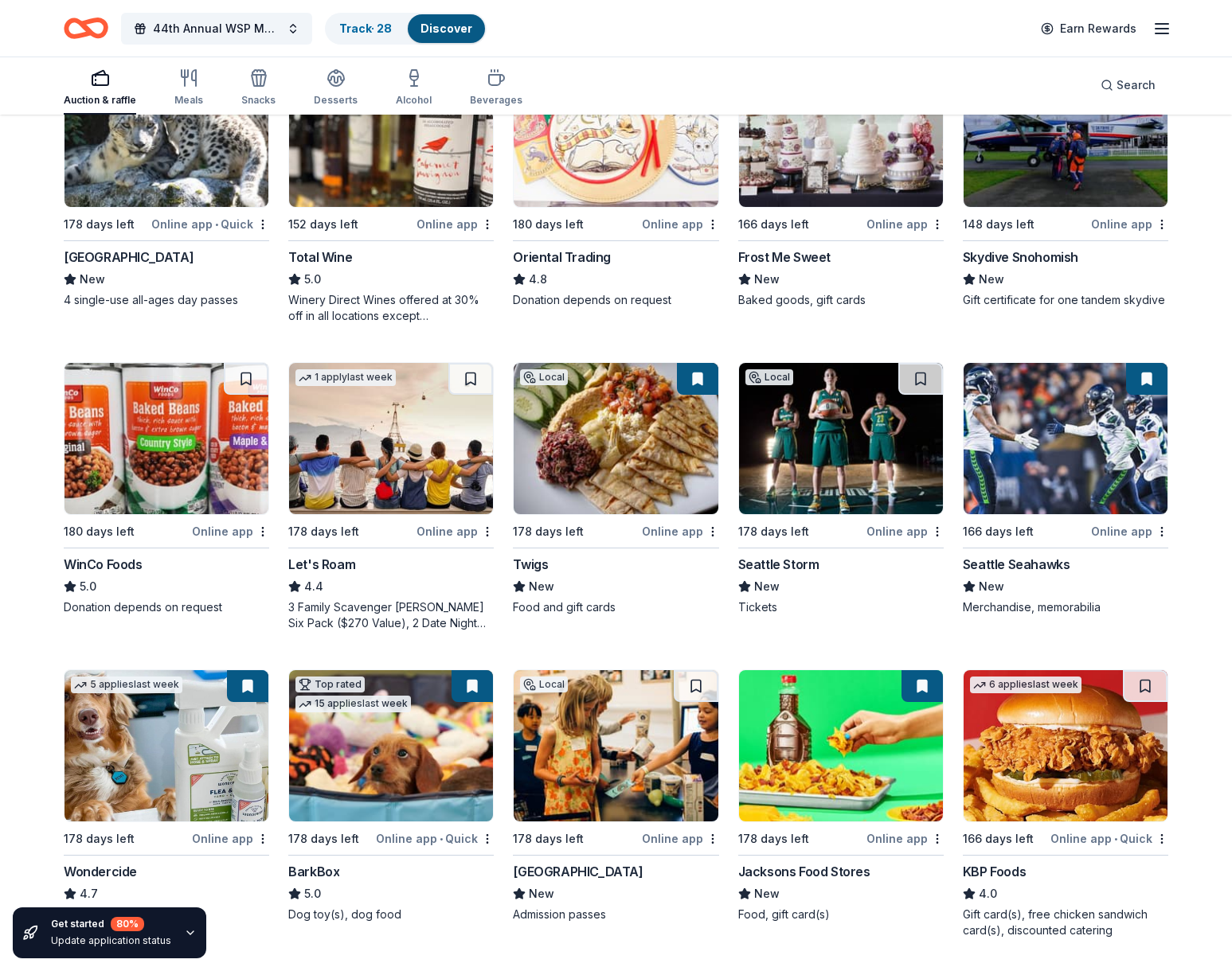
scroll to position [247, 0]
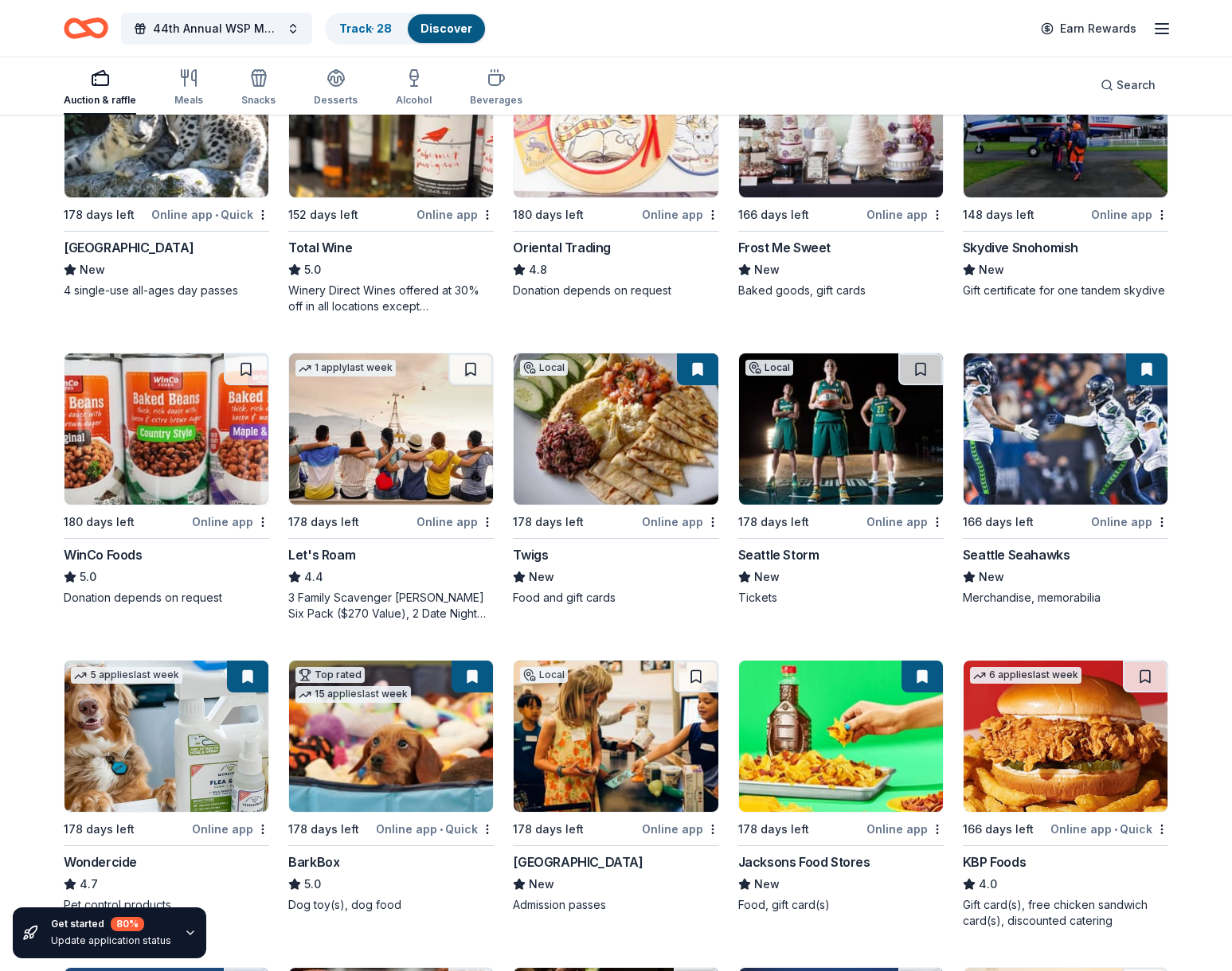
click at [770, 552] on div "Seattle Storm" at bounding box center [778, 554] width 81 height 19
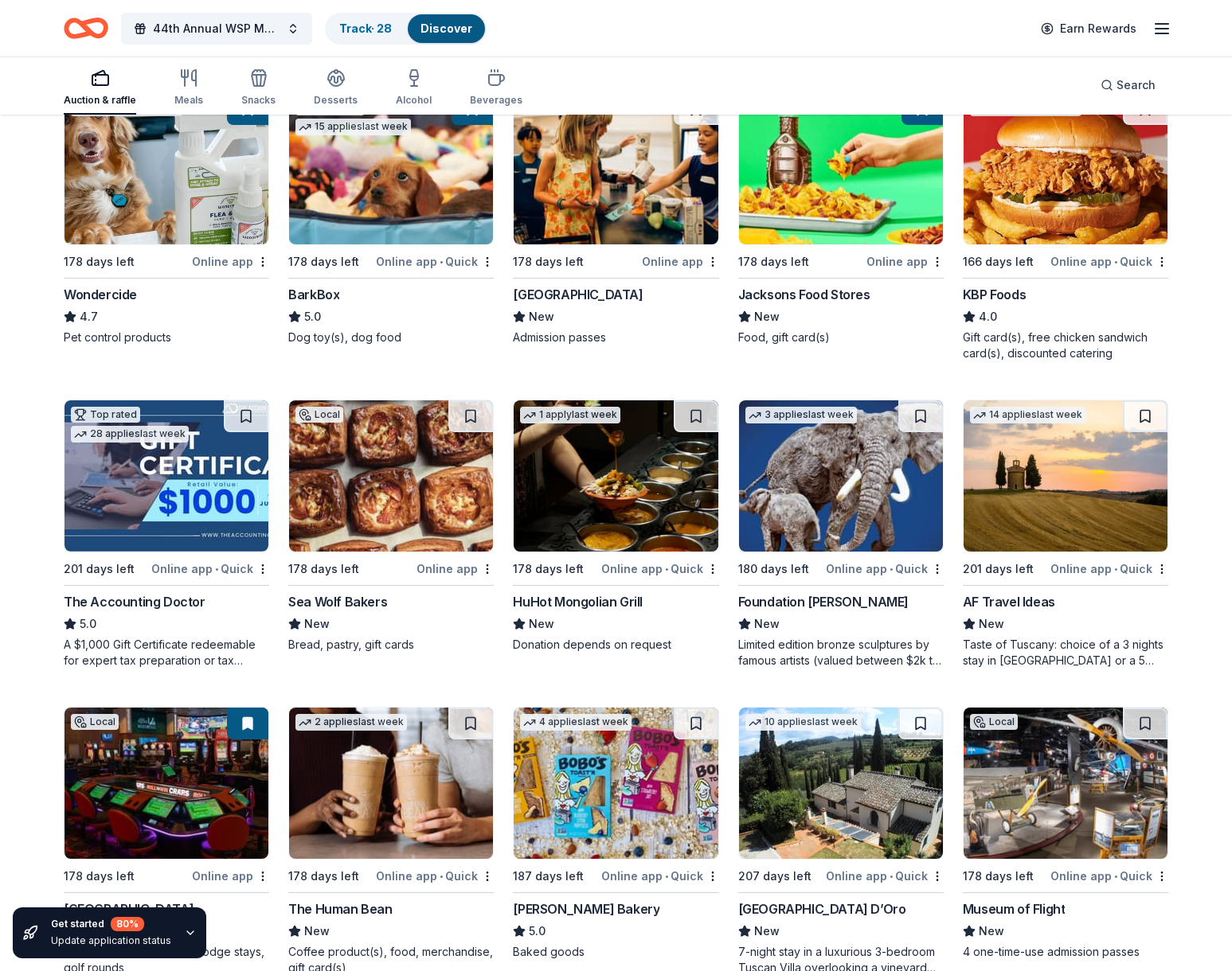
scroll to position [914, 0]
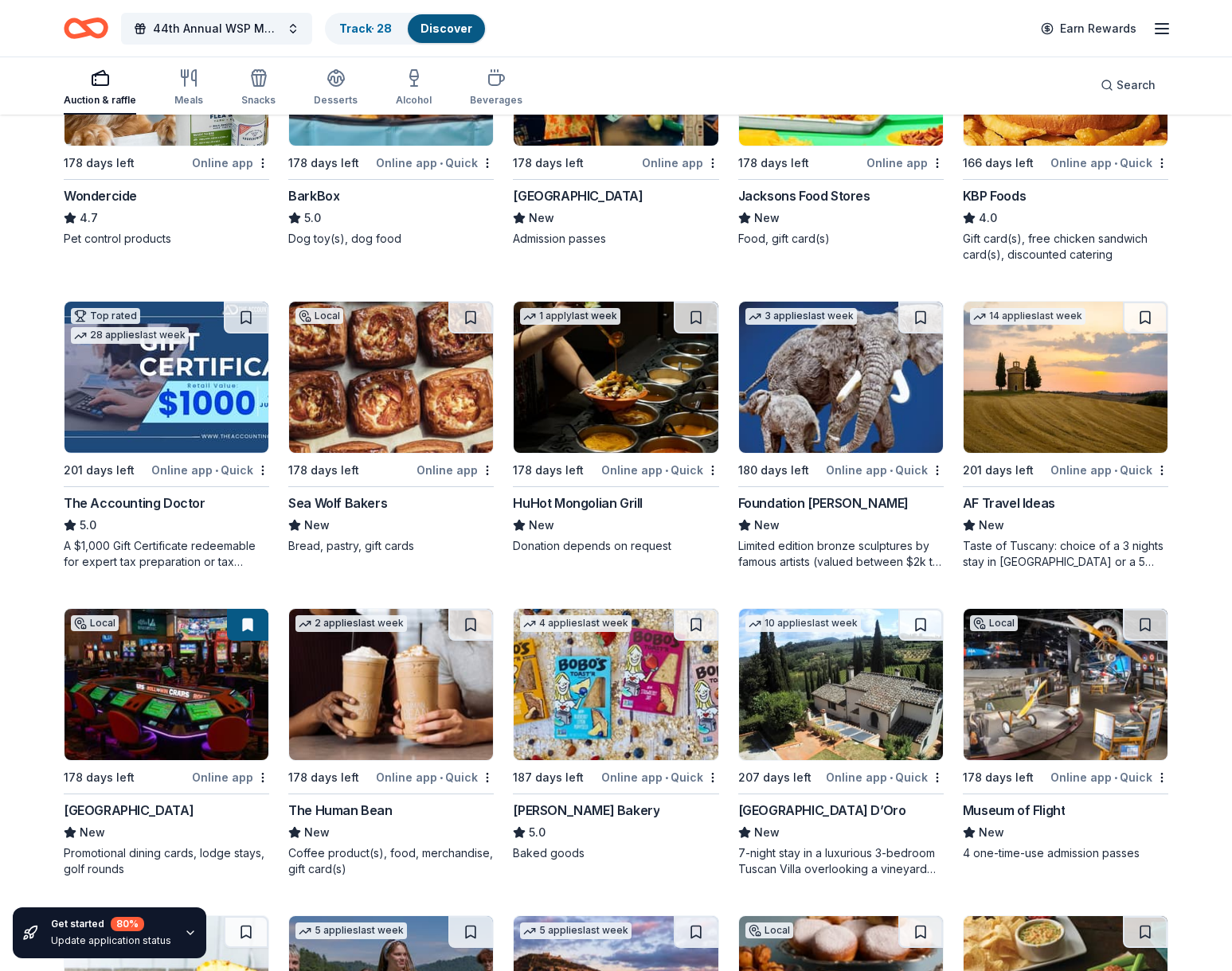
click at [1062, 655] on img at bounding box center [1065, 685] width 204 height 152
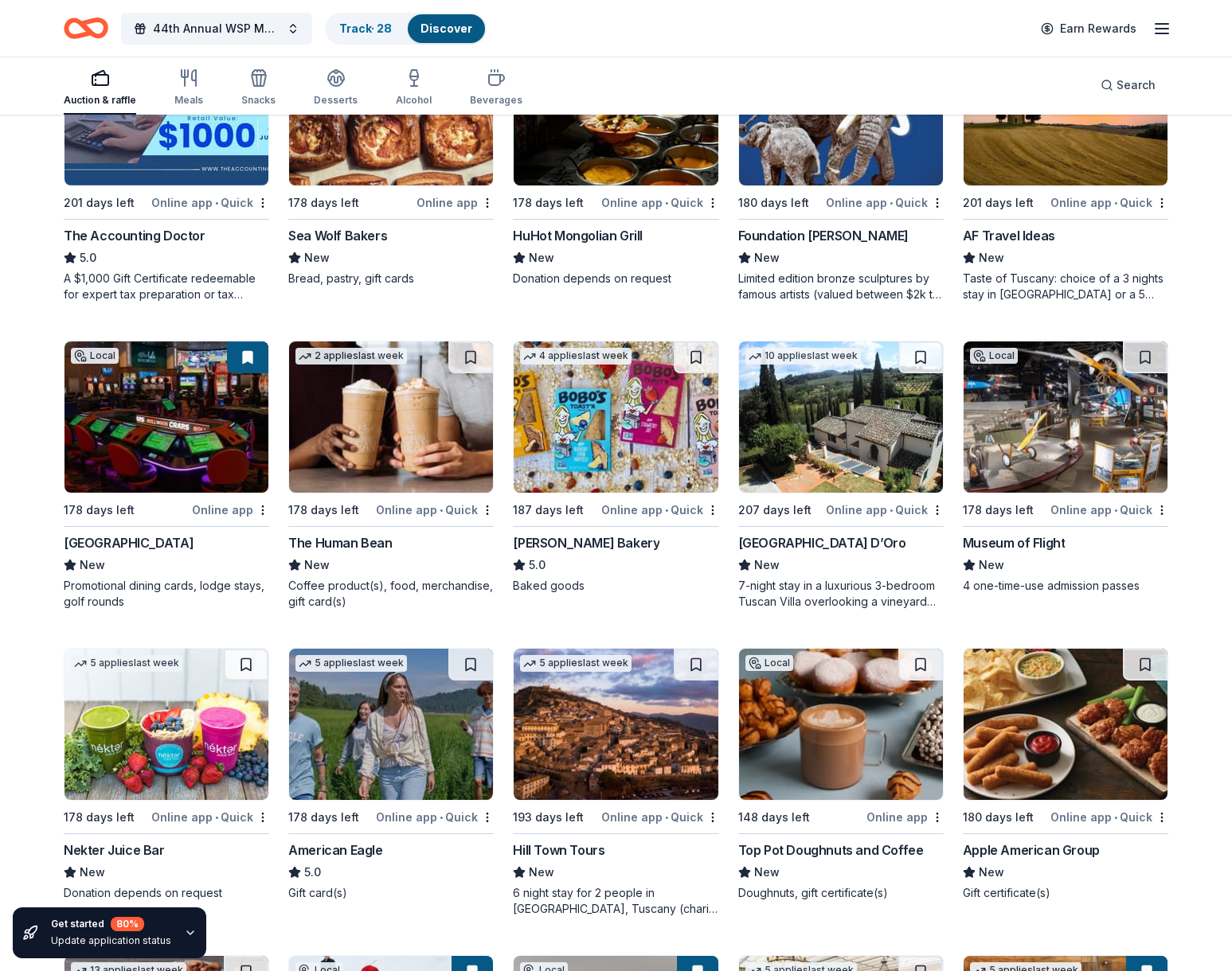
scroll to position [1195, 0]
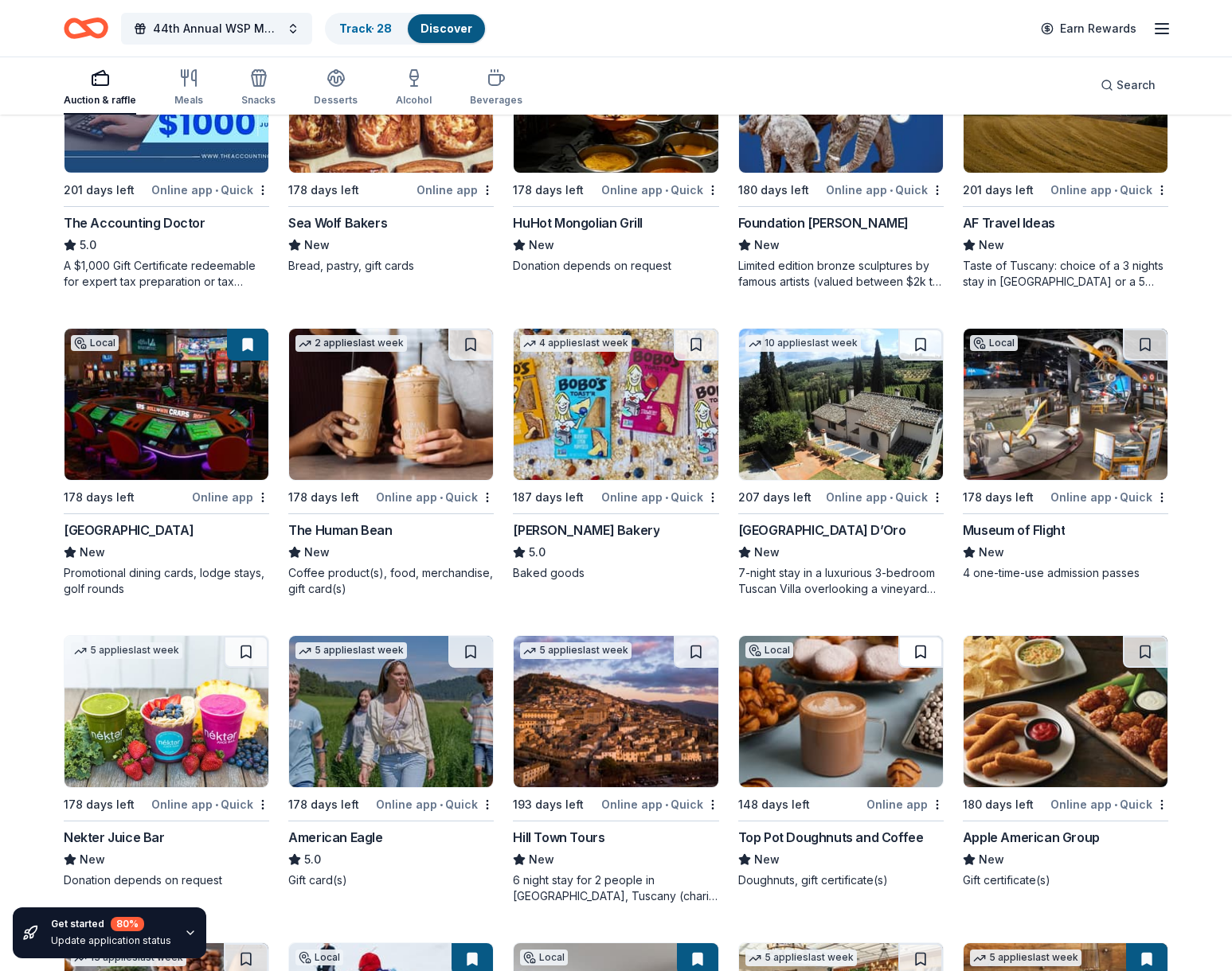
click at [938, 650] on button at bounding box center [920, 652] width 45 height 32
click at [618, 741] on img at bounding box center [615, 712] width 204 height 152
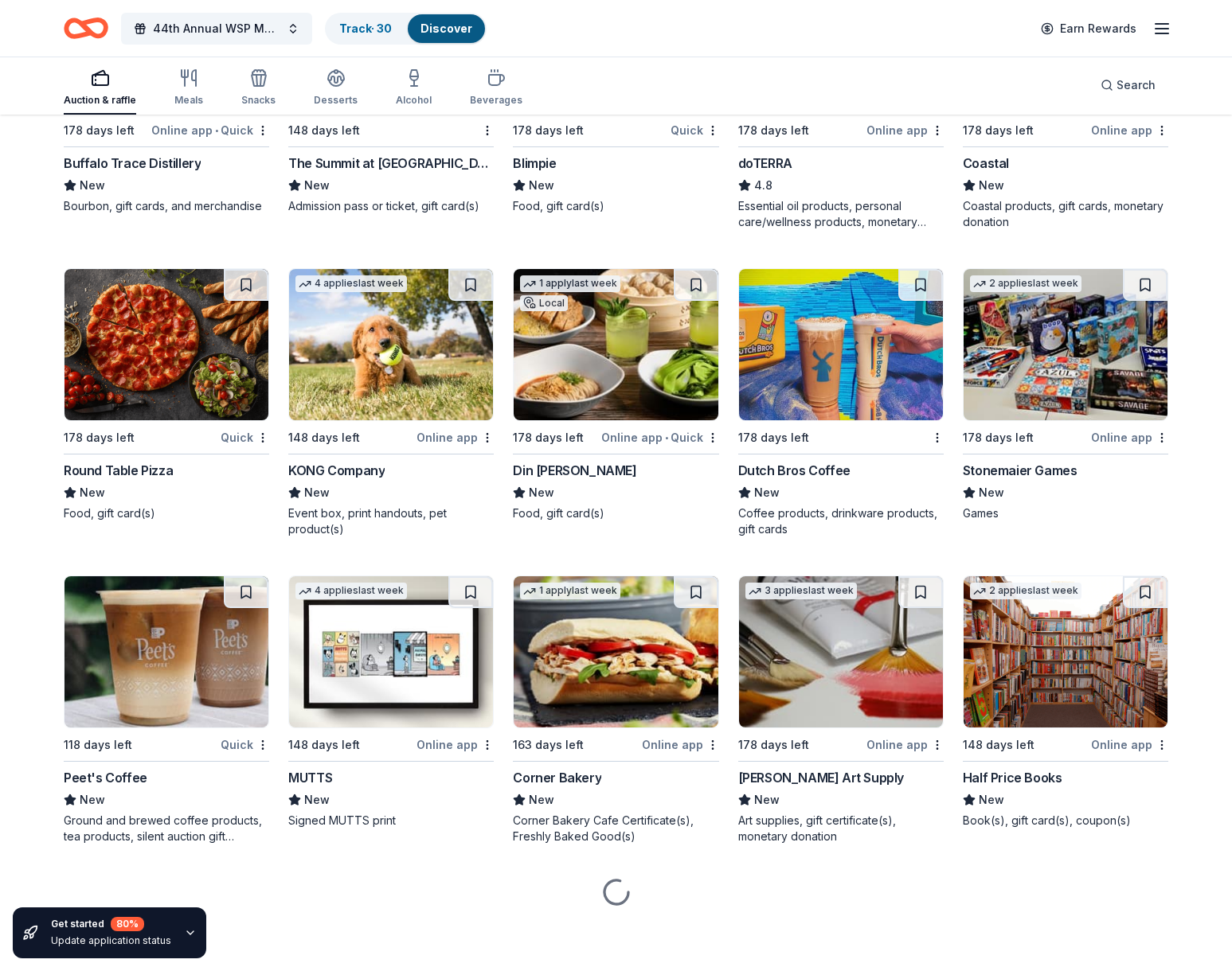
scroll to position [3698, 0]
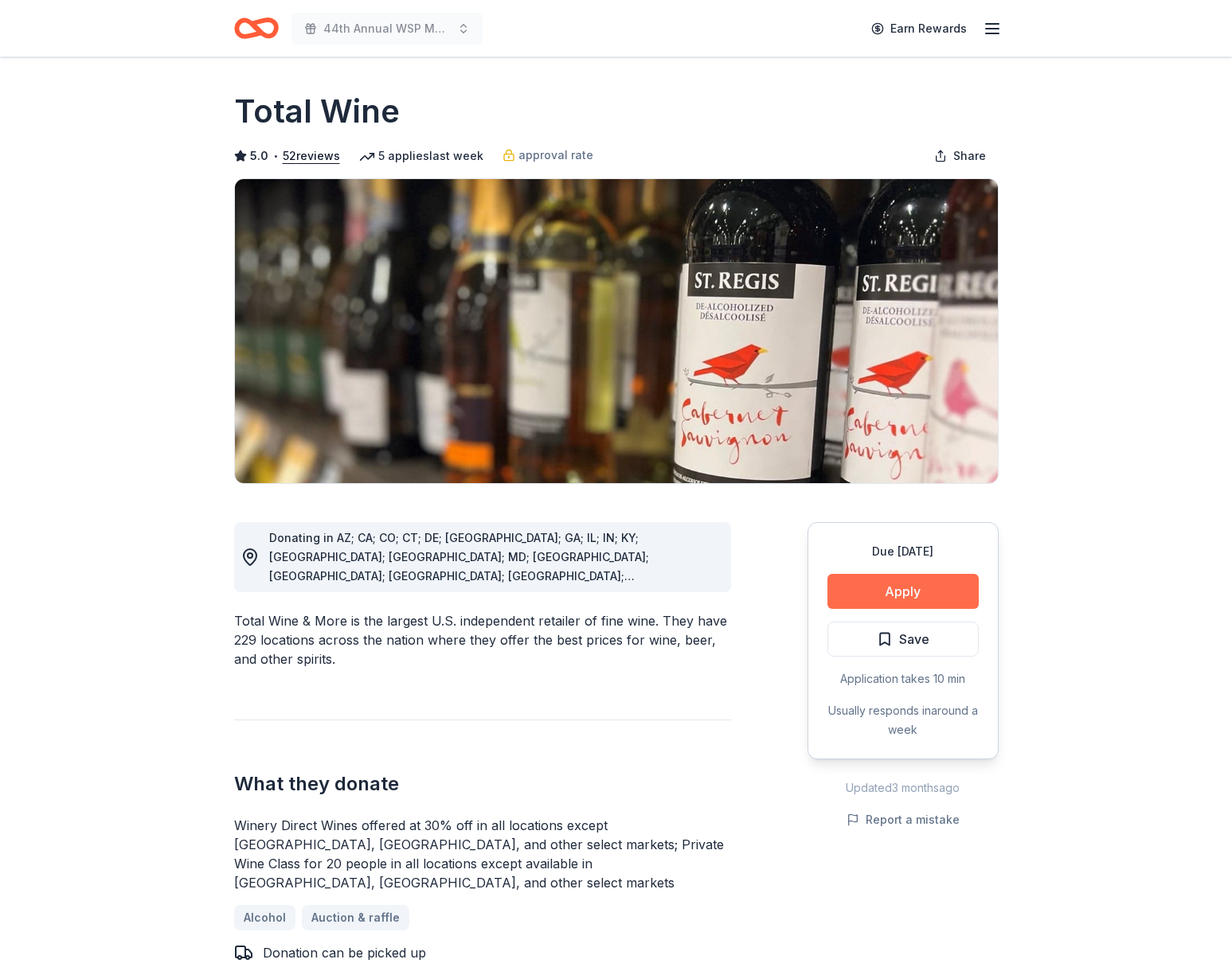
click at [912, 589] on button "Apply" at bounding box center [903, 591] width 152 height 35
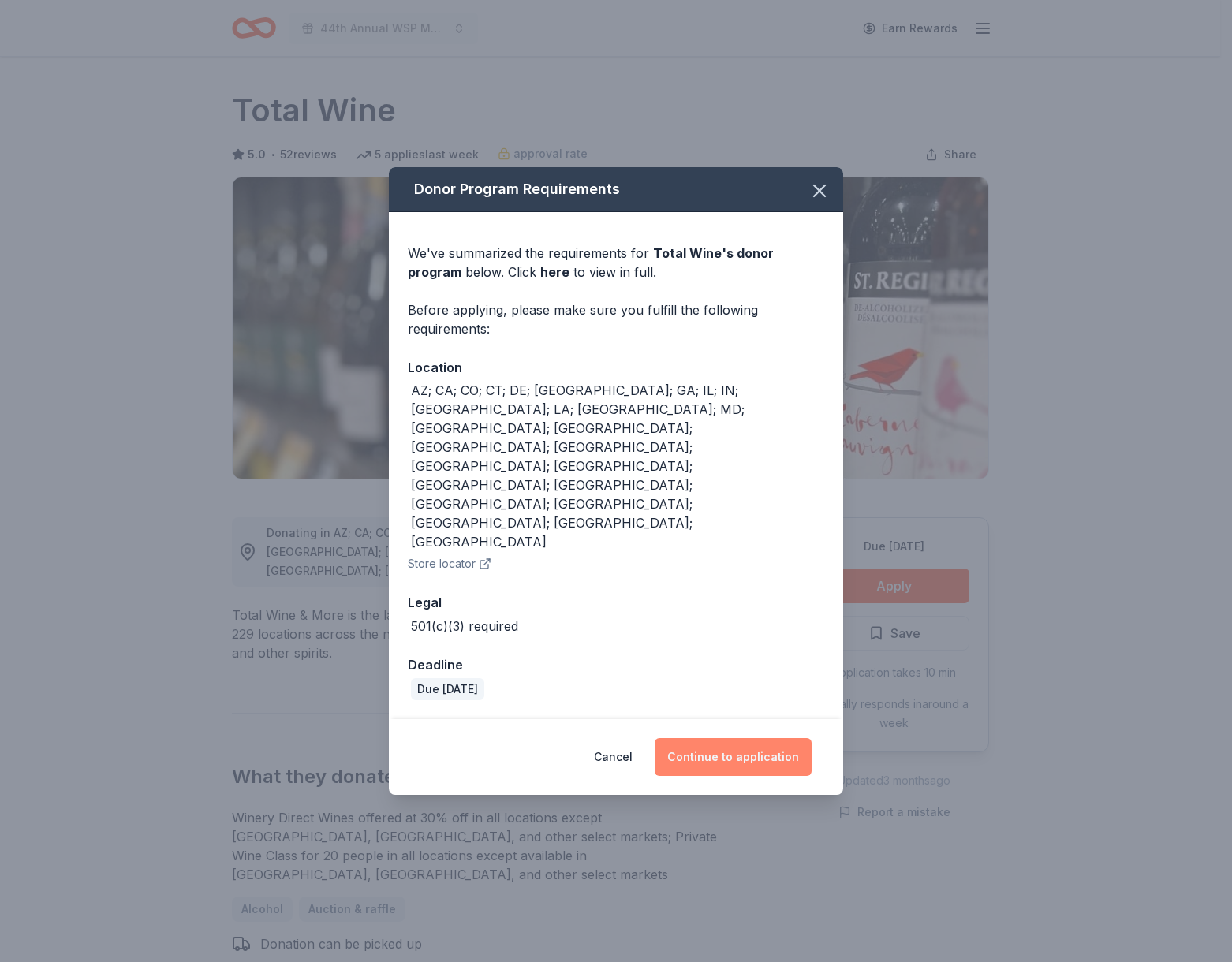
click at [752, 738] on button "Continue to application" at bounding box center [733, 757] width 157 height 38
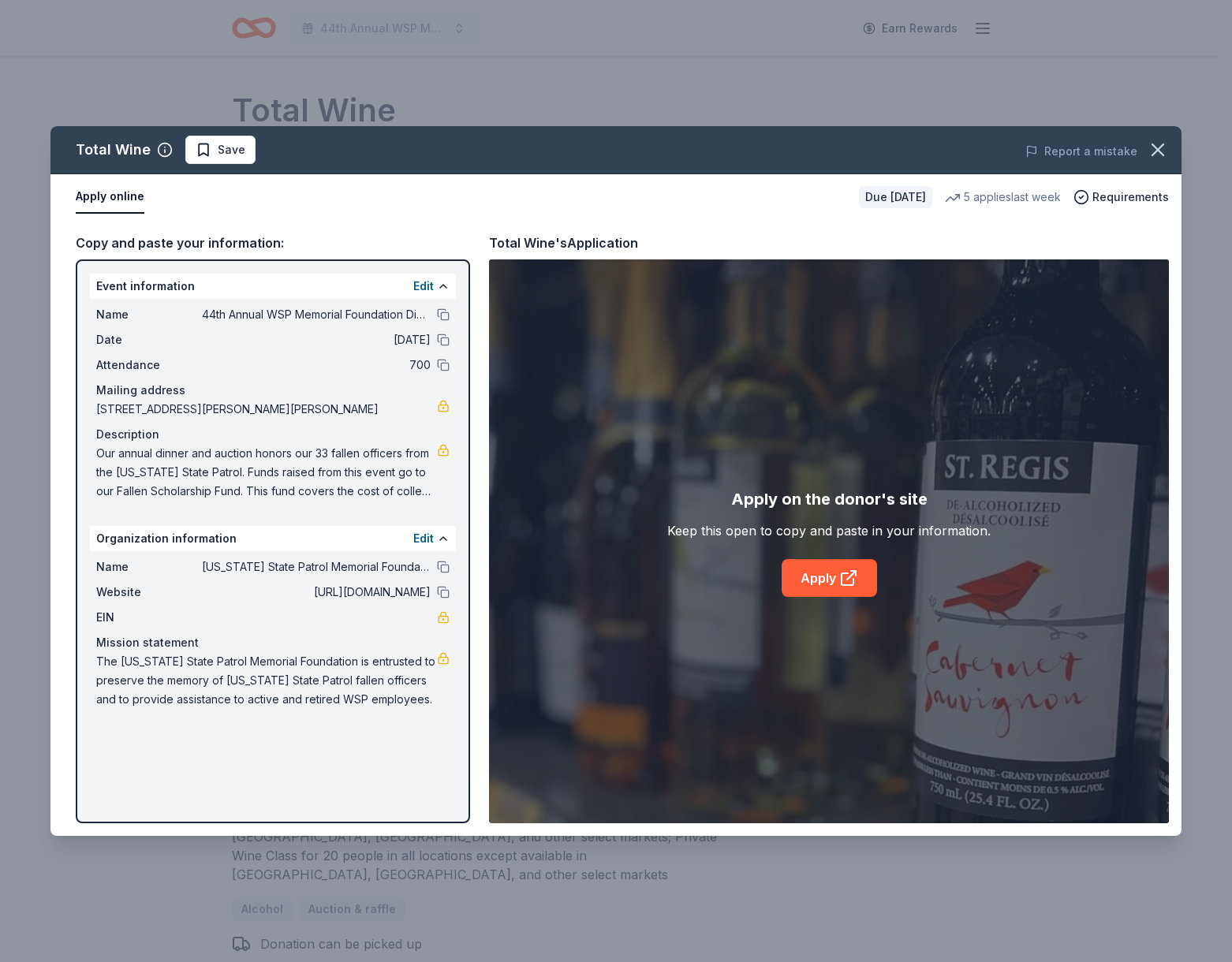
click at [752, 696] on div "Apply on the donor's site Keep this open to copy and paste in your information.…" at bounding box center [828, 542] width 680 height 564
click at [825, 575] on link "Apply" at bounding box center [829, 578] width 96 height 38
click at [230, 150] on span "Save" at bounding box center [232, 149] width 28 height 19
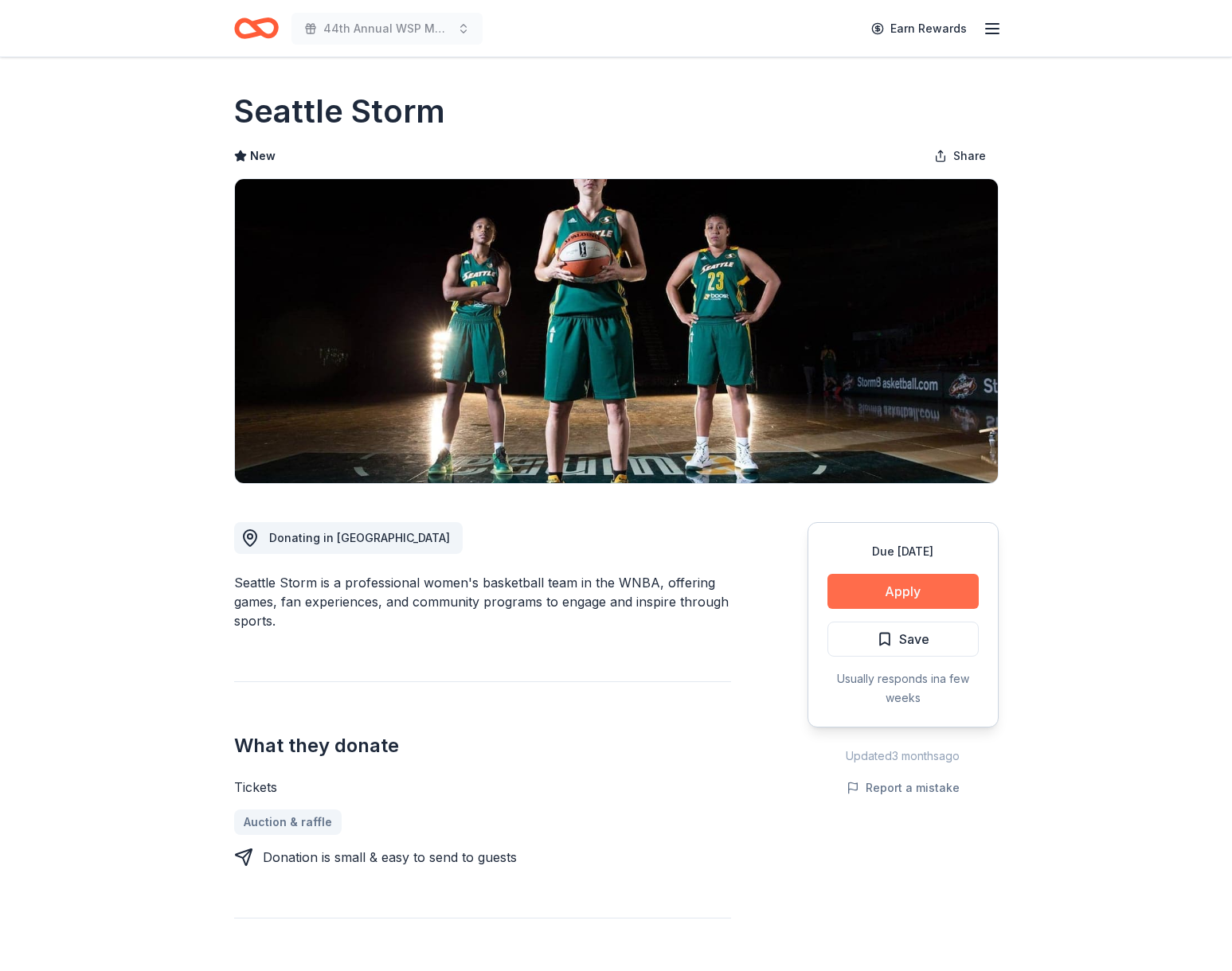
click at [880, 588] on button "Apply" at bounding box center [903, 591] width 152 height 35
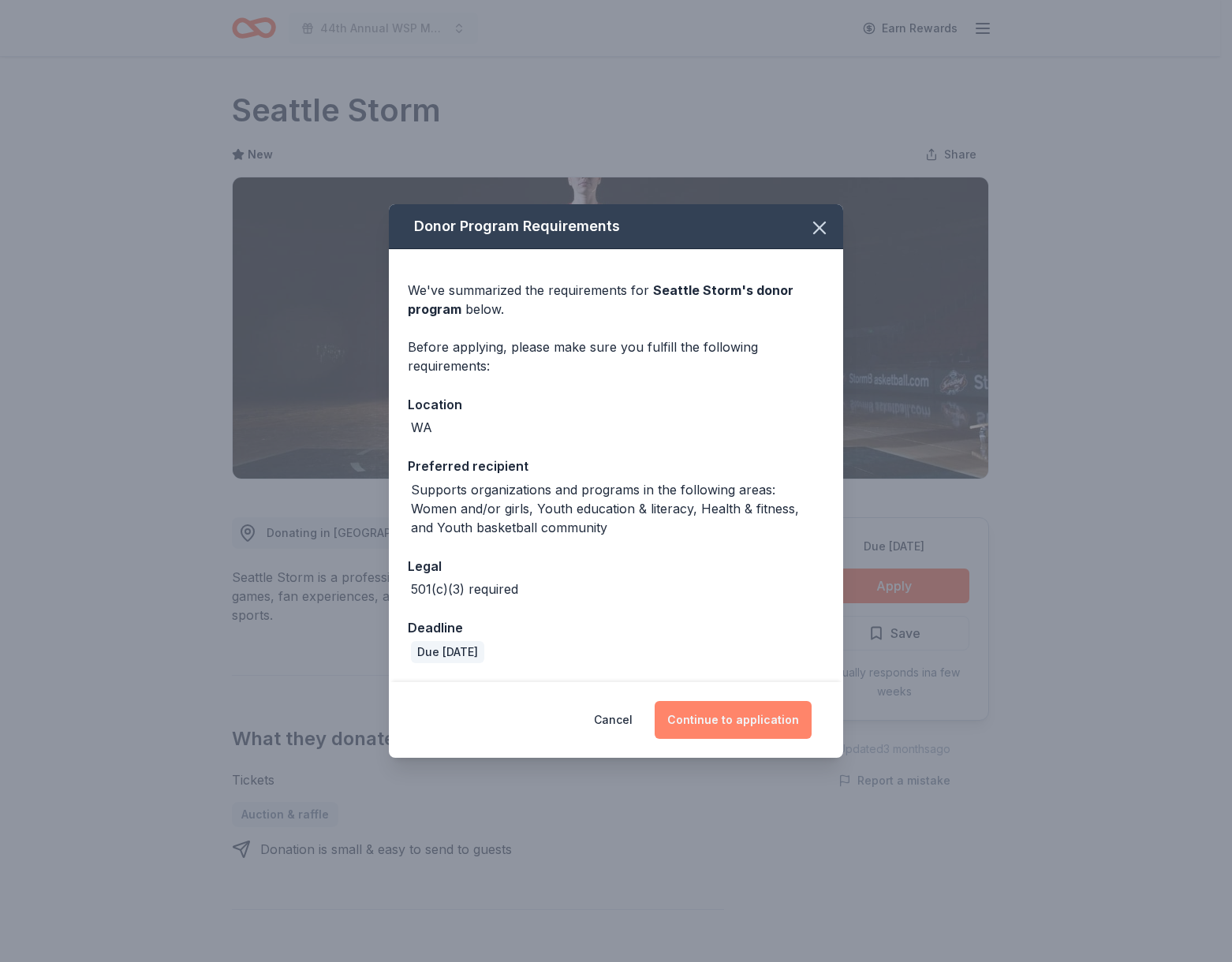
click at [686, 719] on button "Continue to application" at bounding box center [733, 720] width 157 height 38
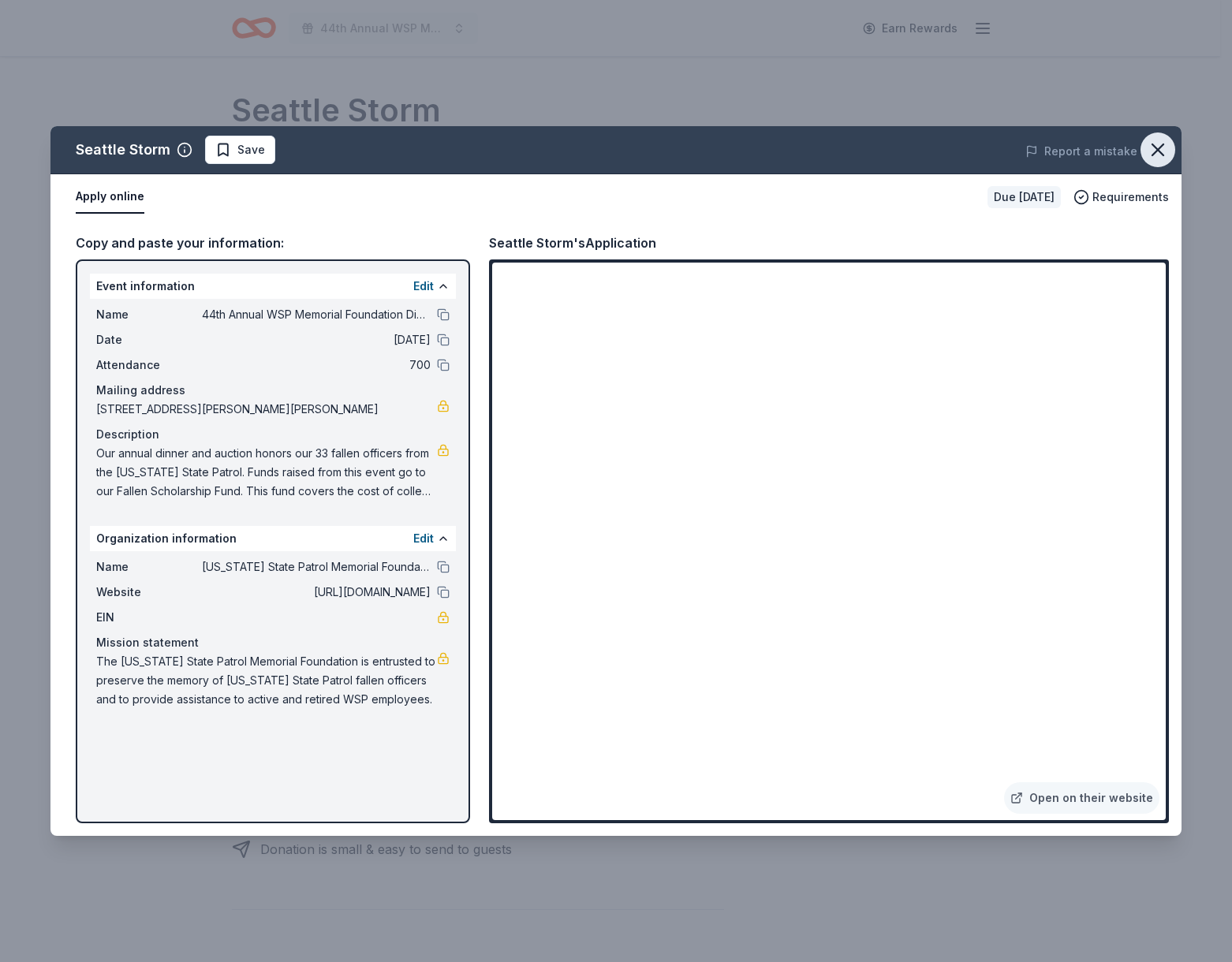
click at [1162, 153] on icon "button" at bounding box center [1158, 150] width 22 height 22
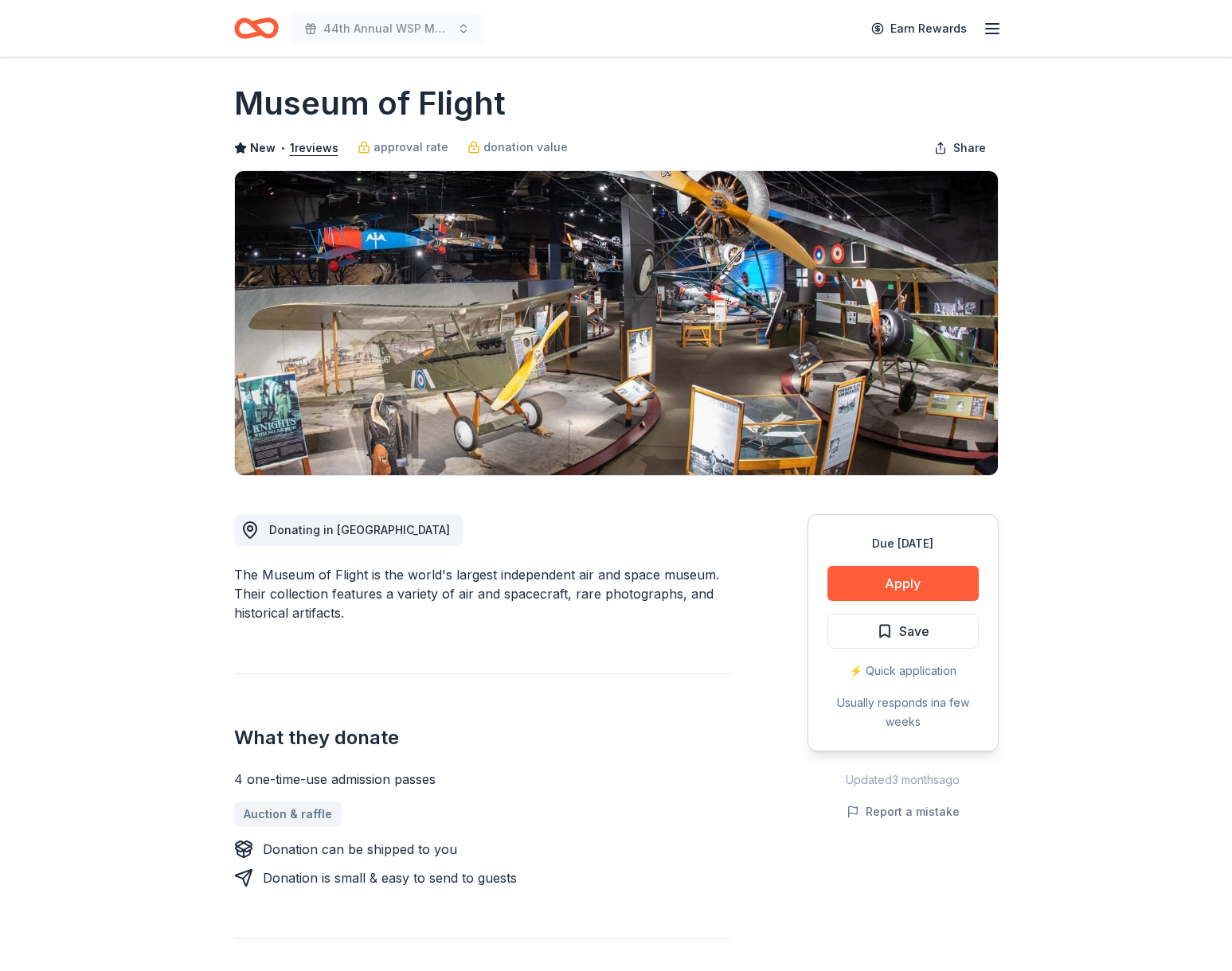
scroll to position [12, 0]
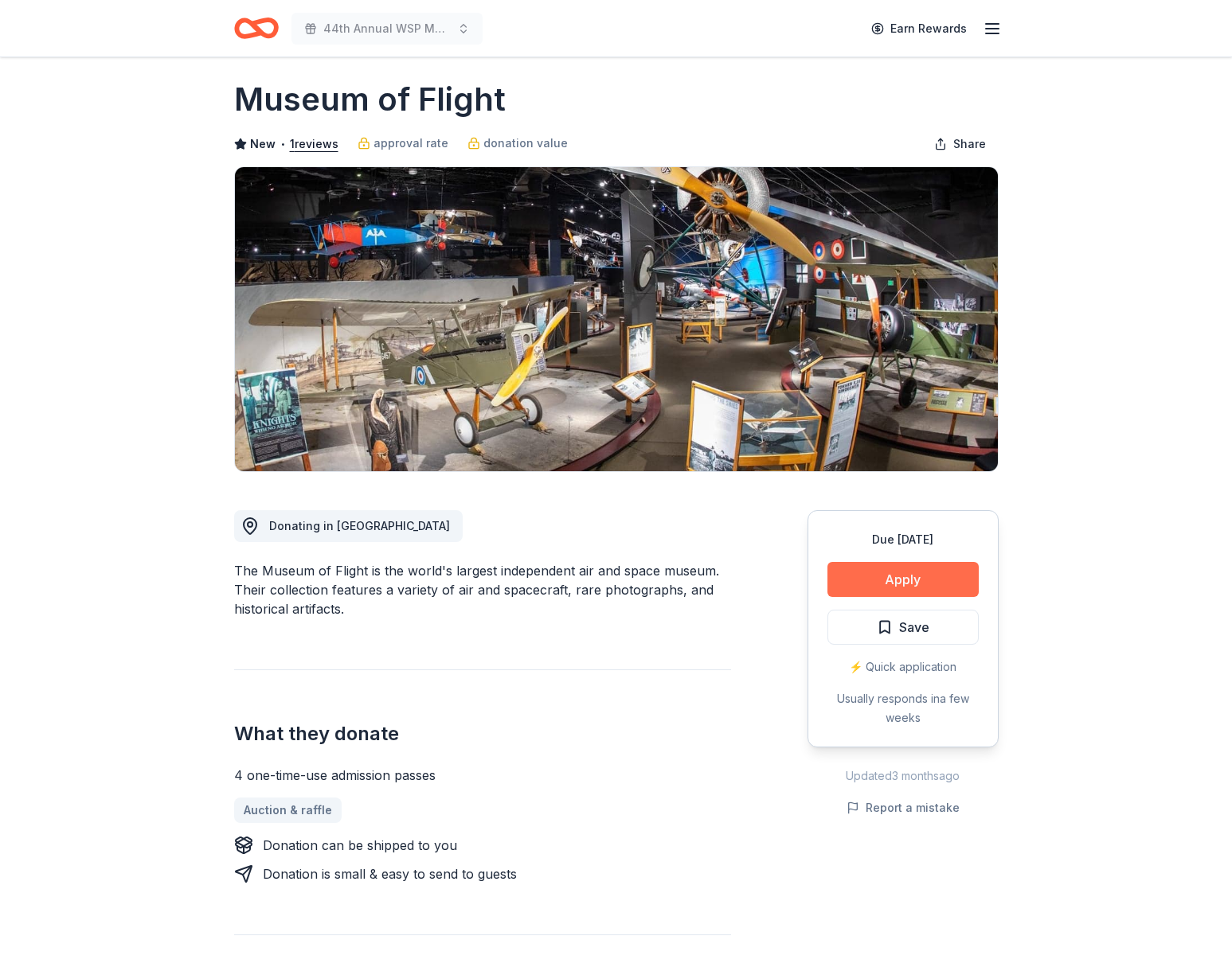
click at [905, 578] on button "Apply" at bounding box center [903, 579] width 152 height 35
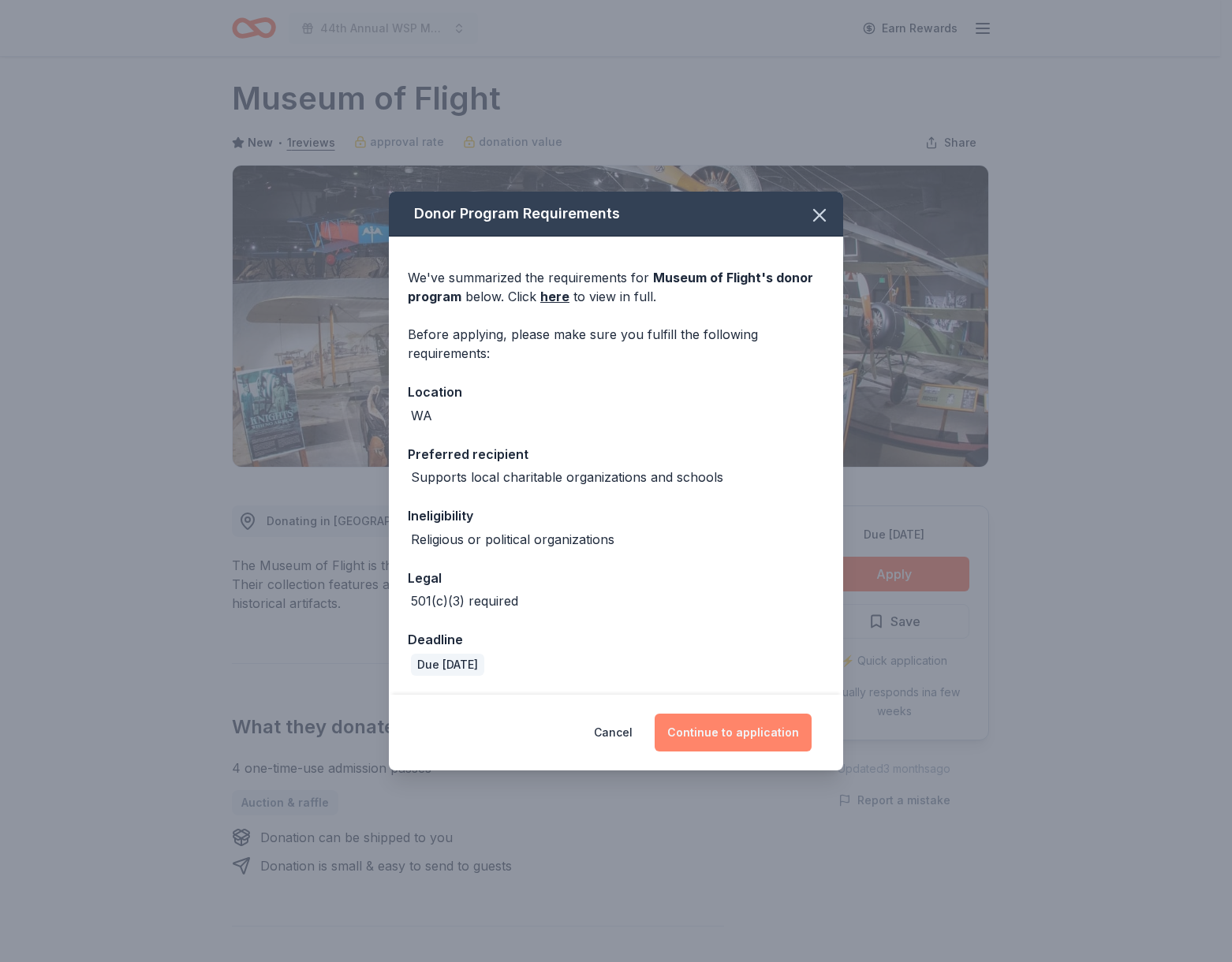
click at [726, 725] on button "Continue to application" at bounding box center [733, 733] width 157 height 38
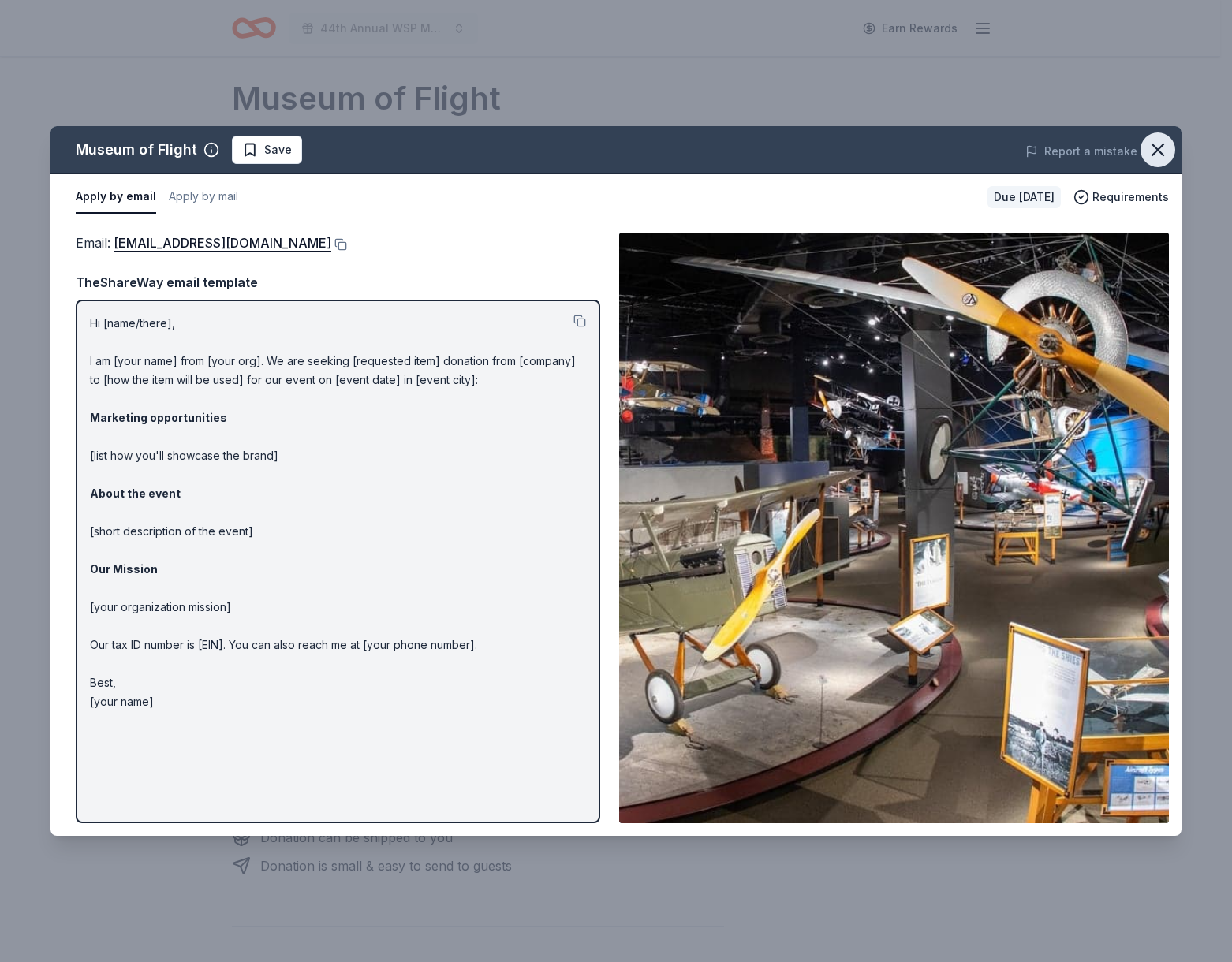
click at [1164, 152] on icon "button" at bounding box center [1158, 150] width 22 height 22
